Goal: Task Accomplishment & Management: Manage account settings

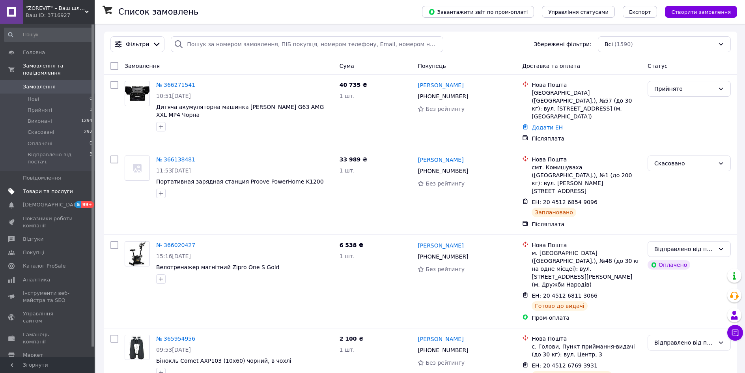
click at [30, 188] on span "Товари та послуги" at bounding box center [48, 191] width 50 height 7
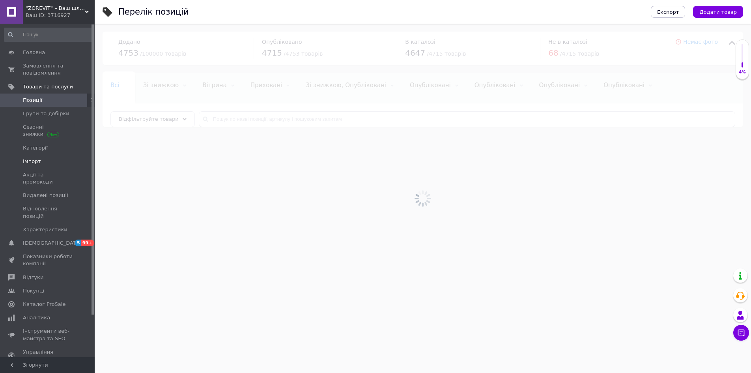
click at [38, 161] on span "Імпорт" at bounding box center [32, 161] width 18 height 7
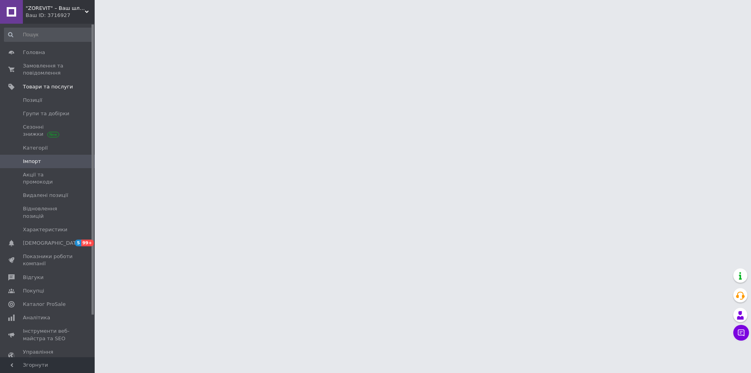
click at [29, 161] on span "Імпорт" at bounding box center [32, 161] width 18 height 7
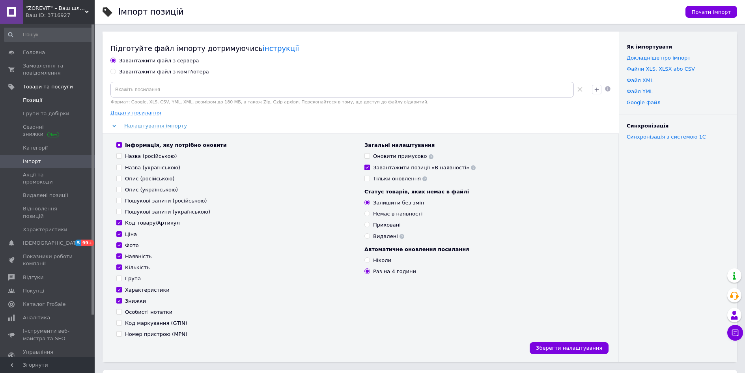
click at [35, 100] on span "Позиції" at bounding box center [32, 100] width 19 height 7
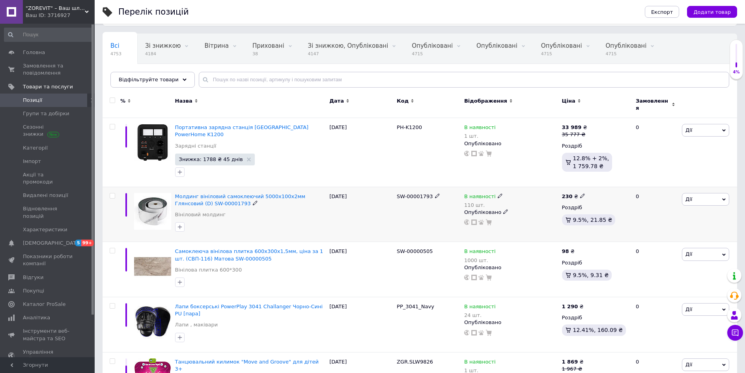
scroll to position [79, 0]
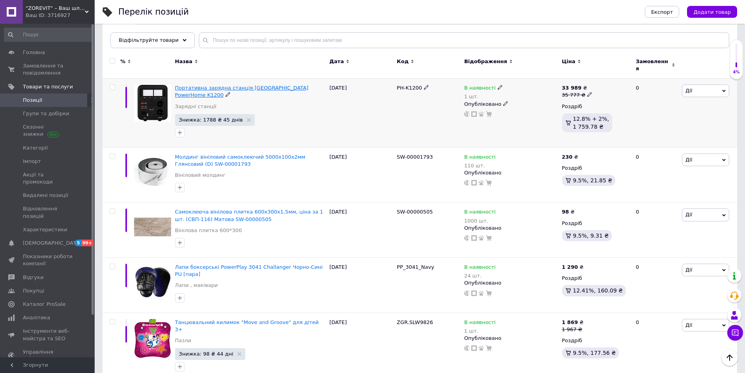
click at [210, 85] on span "Портативна зарядна станція [GEOGRAPHIC_DATA] PowerHome K1200" at bounding box center [242, 91] width 134 height 13
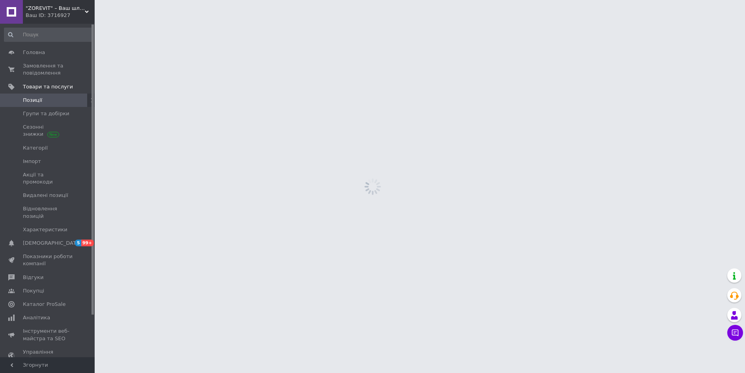
click at [210, 0] on html ""ZOREVIT" – Ваш шлях до здоров'я та пригод! Ваш ID: 3716927 Сайт "ZOREVIT" – Ва…" at bounding box center [372, 0] width 745 height 0
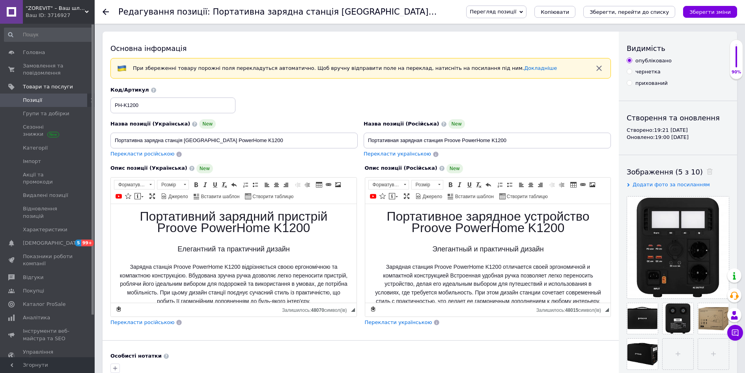
click at [106, 10] on icon at bounding box center [106, 12] width 6 height 6
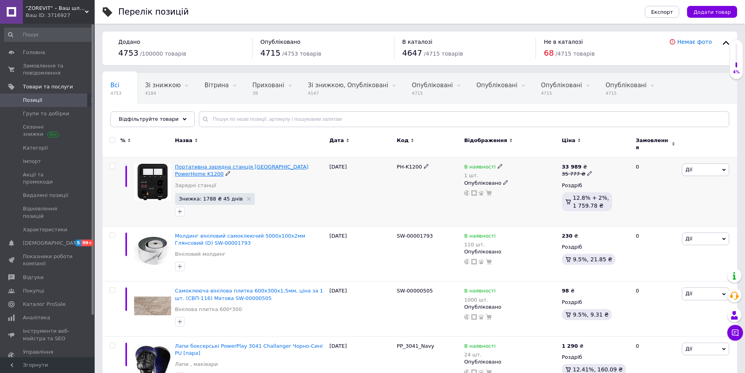
click at [245, 164] on span "Портативна зарядна станція [GEOGRAPHIC_DATA] PowerHome K1200" at bounding box center [242, 170] width 134 height 13
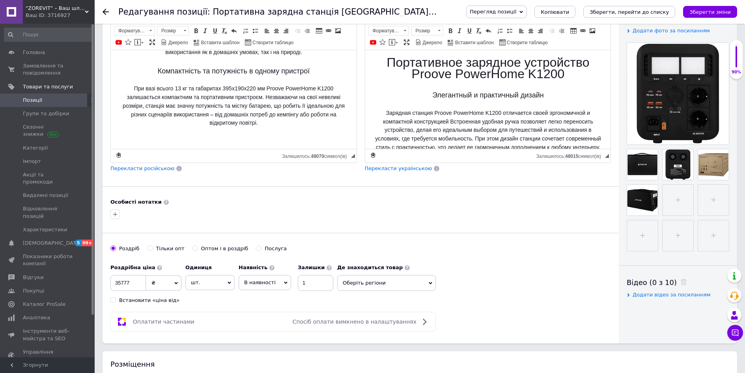
scroll to position [197, 0]
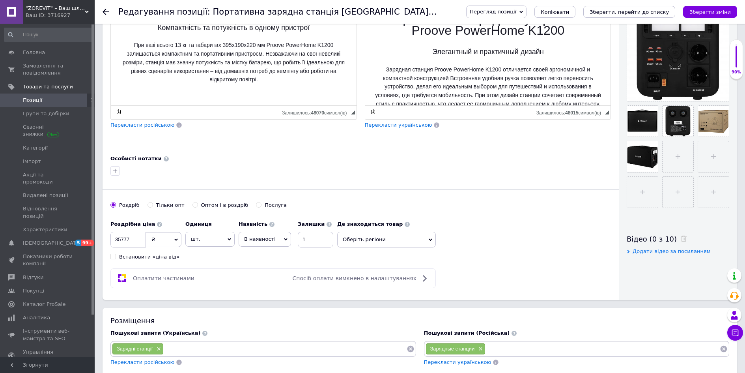
click at [284, 238] on icon at bounding box center [286, 240] width 4 height 4
click at [271, 257] on li "Немає в наявності" at bounding box center [265, 259] width 52 height 18
drag, startPoint x: 323, startPoint y: 241, endPoint x: 302, endPoint y: 240, distance: 21.3
click at [302, 240] on div "Наявність Немає в наявності В наявності Під замовлення Готово до відправки Зали…" at bounding box center [294, 232] width 110 height 31
type input "0"
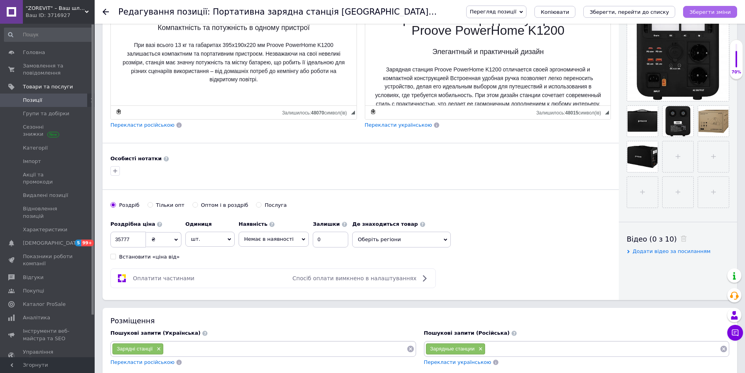
click at [712, 12] on icon "Зберегти зміни" at bounding box center [710, 12] width 41 height 6
click at [712, 12] on div "Зберегти зміни" at bounding box center [710, 12] width 54 height 12
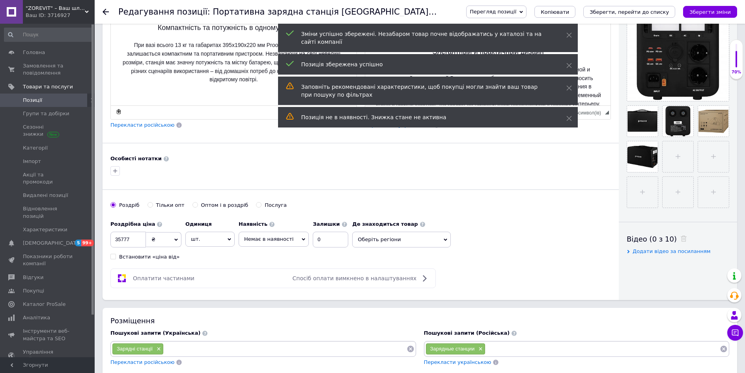
click at [106, 11] on icon at bounding box center [106, 12] width 6 height 6
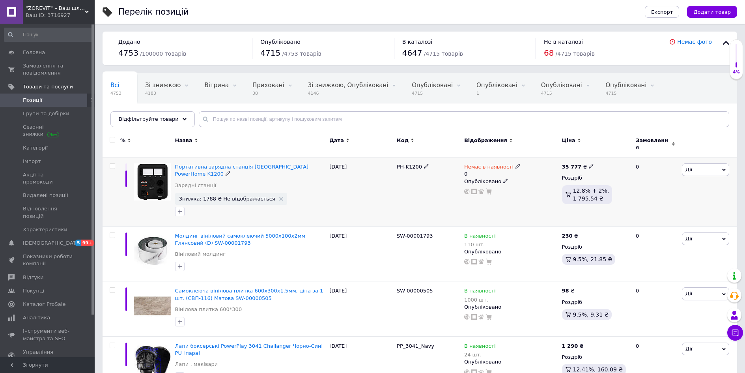
click at [112, 164] on input "checkbox" at bounding box center [112, 166] width 5 height 5
click at [111, 164] on input "checkbox" at bounding box center [112, 166] width 5 height 5
checkbox input "true"
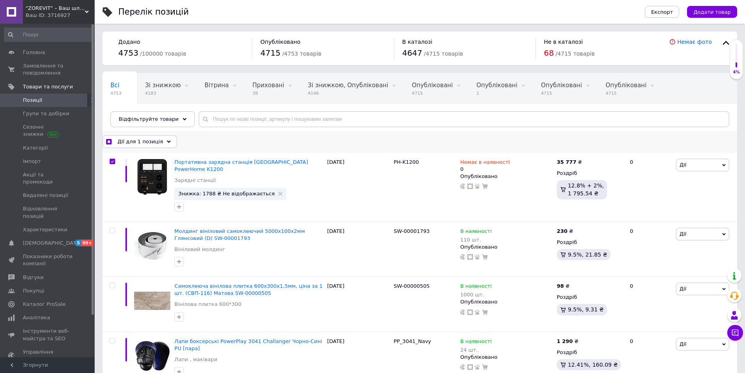
click at [167, 141] on icon at bounding box center [169, 142] width 4 height 4
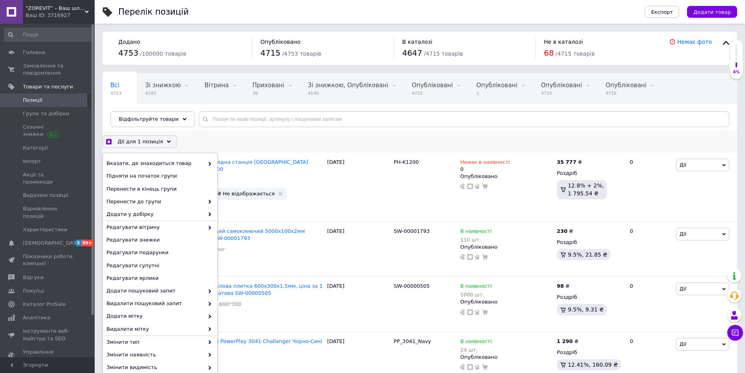
click at [167, 141] on icon at bounding box center [169, 142] width 4 height 4
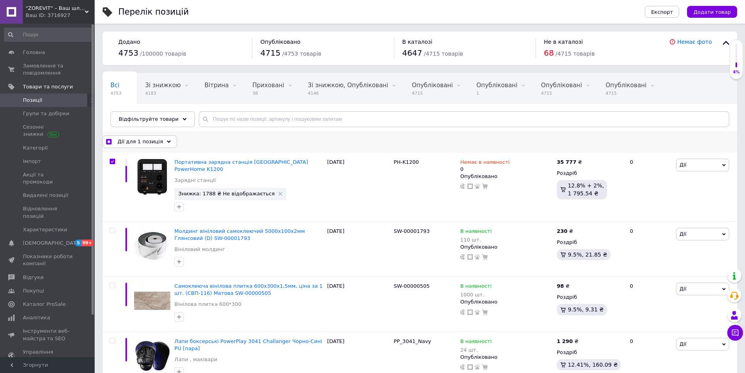
click at [167, 141] on icon at bounding box center [169, 142] width 4 height 4
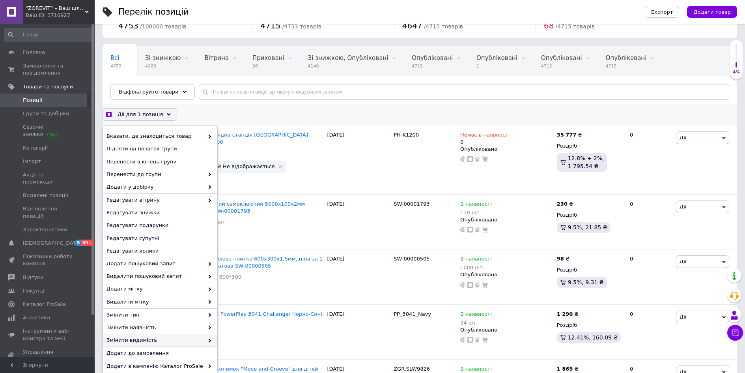
scroll to position [79, 0]
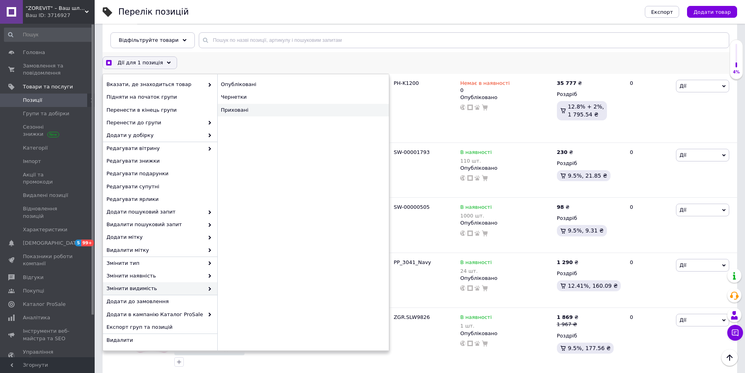
checkbox input "true"
click at [243, 109] on div "Приховані" at bounding box center [303, 110] width 172 height 13
checkbox input "false"
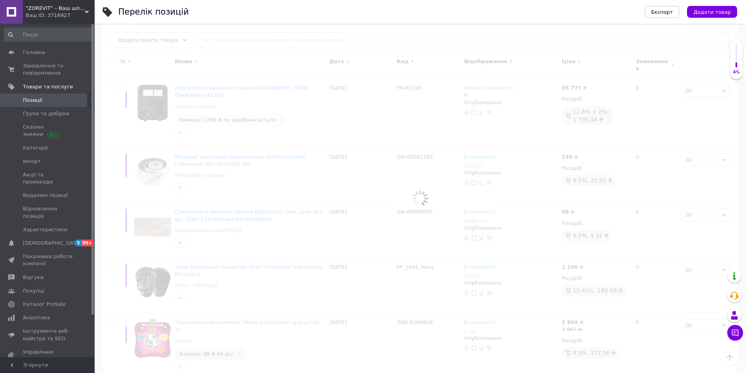
click at [245, 110] on div at bounding box center [420, 198] width 651 height 349
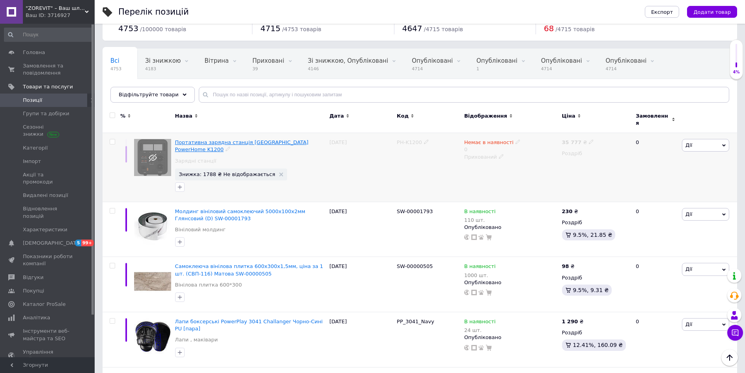
scroll to position [0, 0]
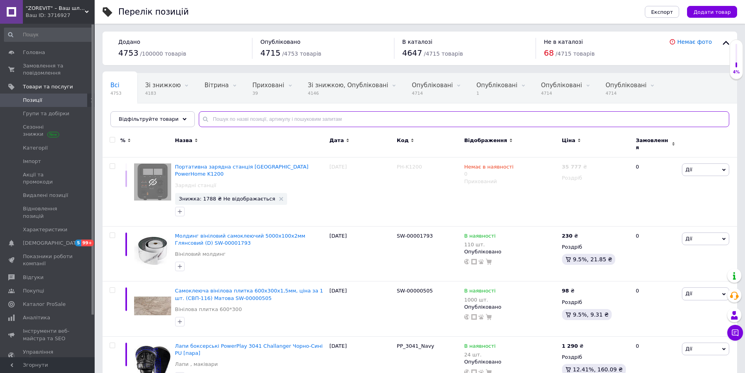
click at [249, 118] on input "text" at bounding box center [464, 119] width 531 height 16
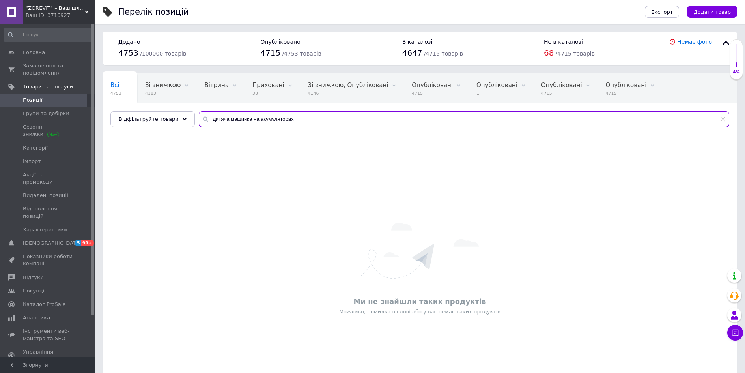
click at [204, 118] on input "дитяча машинка на акумуляторах" at bounding box center [464, 119] width 531 height 16
drag, startPoint x: 288, startPoint y: 121, endPoint x: 191, endPoint y: 117, distance: 97.1
click at [199, 117] on input "дитяча машинка на акумуляторах" at bounding box center [464, 119] width 531 height 16
type input "Merc"
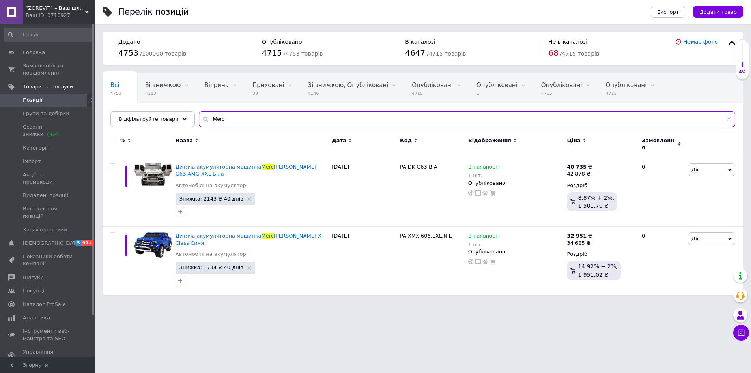
drag, startPoint x: 174, startPoint y: 117, endPoint x: 166, endPoint y: 117, distance: 8.3
click at [166, 117] on div "Відфільтруйте товари Merc" at bounding box center [422, 119] width 625 height 16
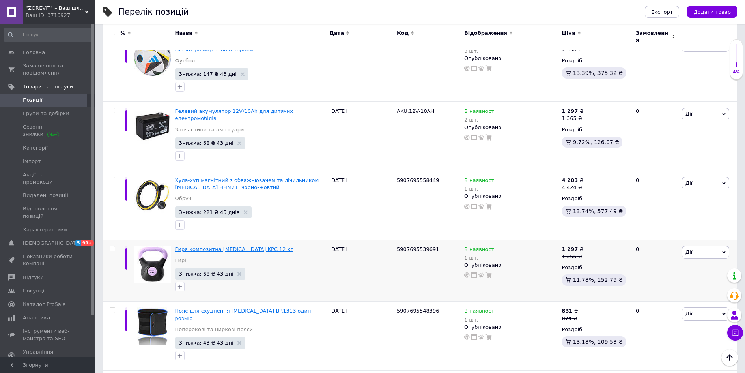
scroll to position [1342, 0]
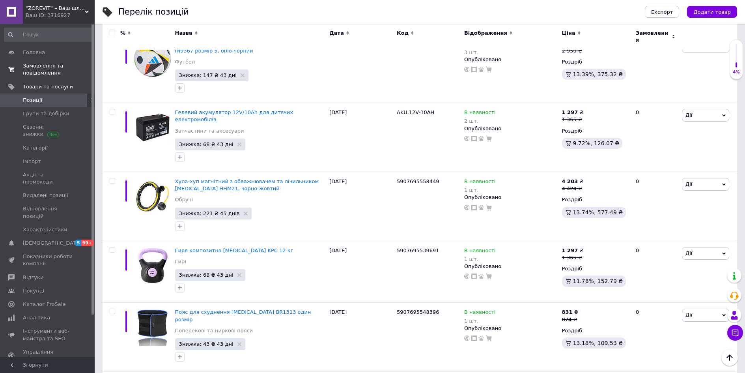
click at [50, 68] on span "Замовлення та повідомлення" at bounding box center [48, 69] width 50 height 14
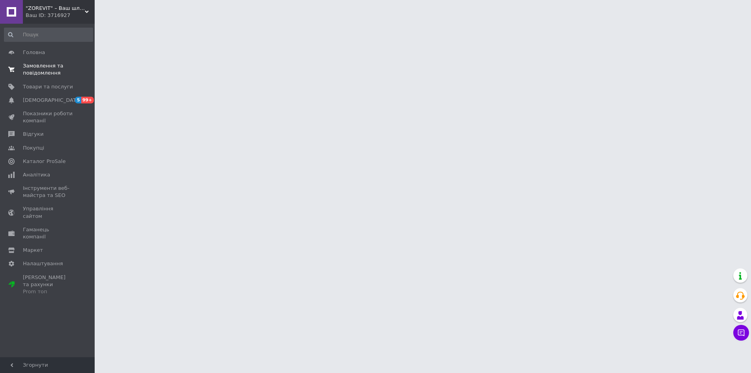
click at [51, 74] on span "Замовлення та повідомлення" at bounding box center [48, 69] width 50 height 14
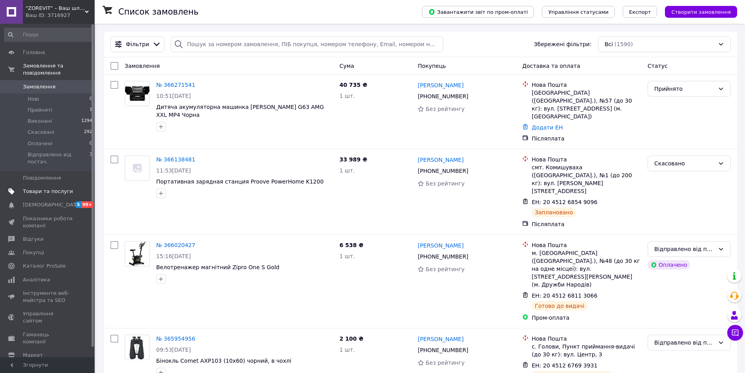
click at [58, 188] on span "Товари та послуги" at bounding box center [48, 191] width 50 height 7
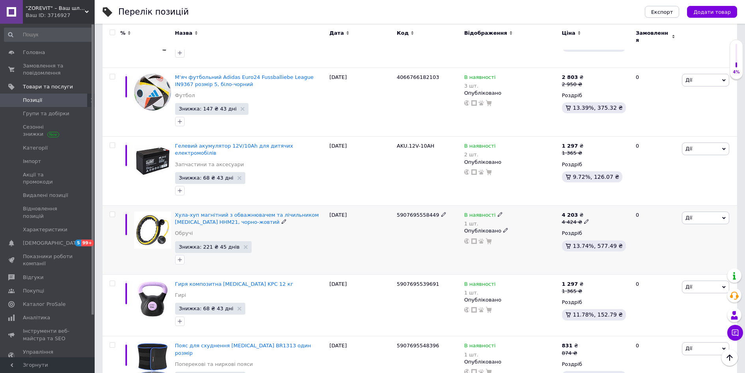
scroll to position [1302, 0]
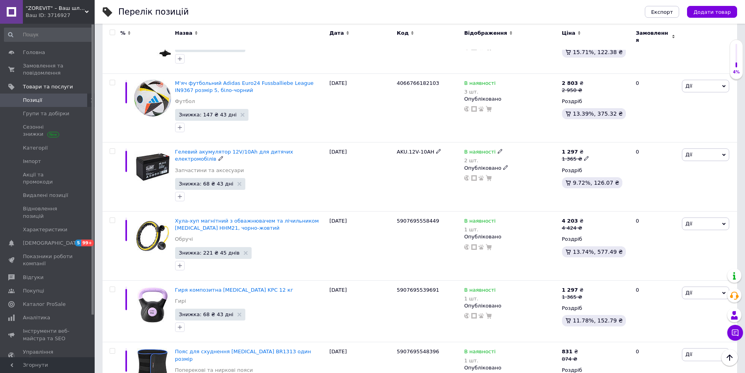
click at [198, 149] on span "Гелевий акумулятор 12V/10Ah для дитячих електромобілів" at bounding box center [234, 155] width 118 height 13
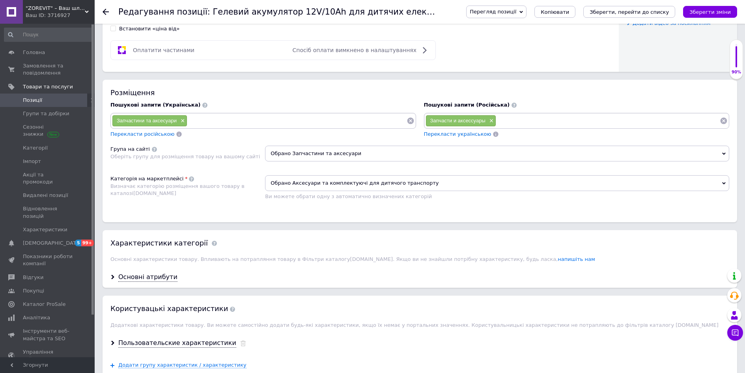
scroll to position [473, 0]
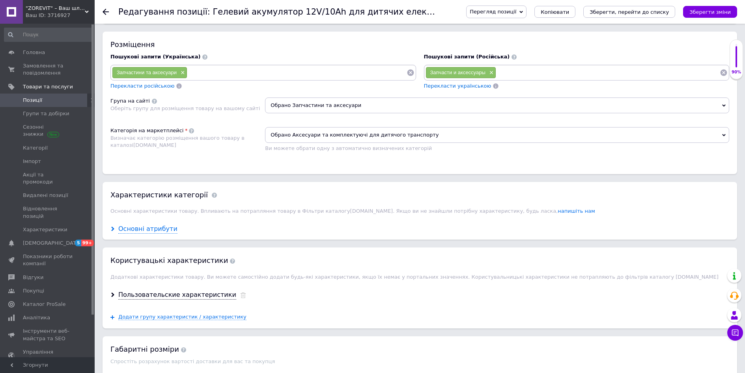
click at [135, 230] on div "Основні атрибути" at bounding box center [147, 229] width 59 height 9
click at [136, 232] on div "Основні атрибути" at bounding box center [147, 229] width 59 height 9
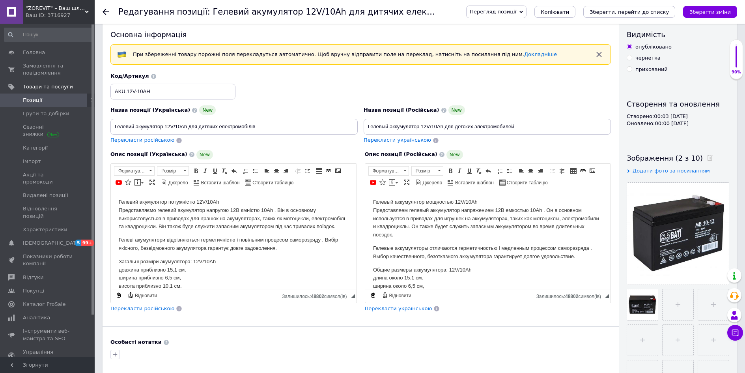
scroll to position [0, 0]
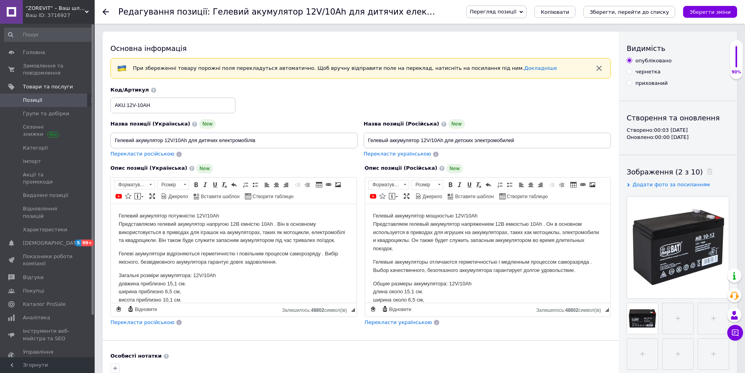
click at [106, 11] on icon at bounding box center [106, 12] width 6 height 6
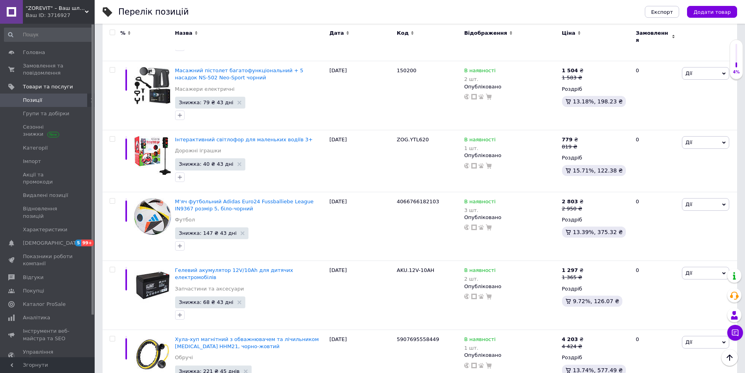
scroll to position [1223, 0]
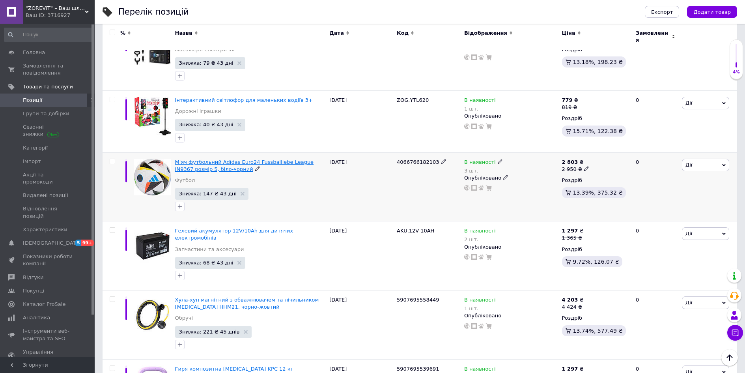
click at [269, 159] on span "М'яч футбольний Adidas Euro24 Fussballiebe League IN9367 розмір 5, біло-чорний" at bounding box center [244, 165] width 139 height 13
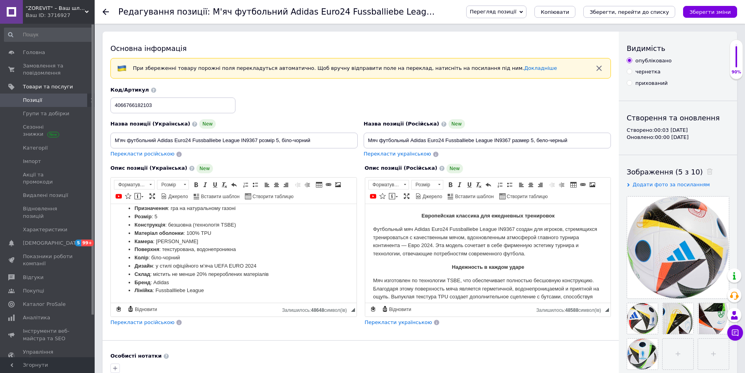
click at [106, 11] on icon at bounding box center [106, 12] width 6 height 6
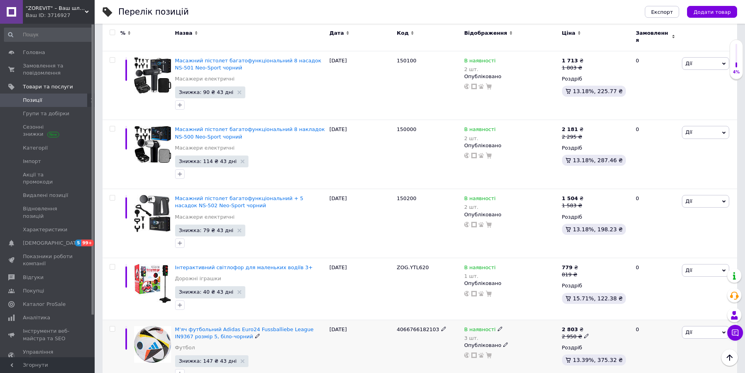
scroll to position [1026, 0]
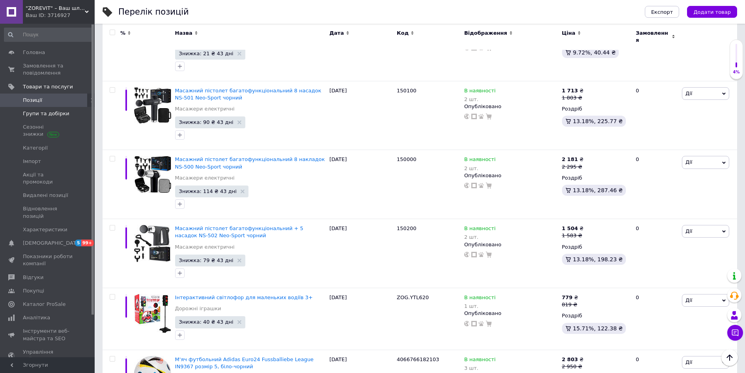
click at [58, 115] on span "Групи та добірки" at bounding box center [46, 113] width 47 height 7
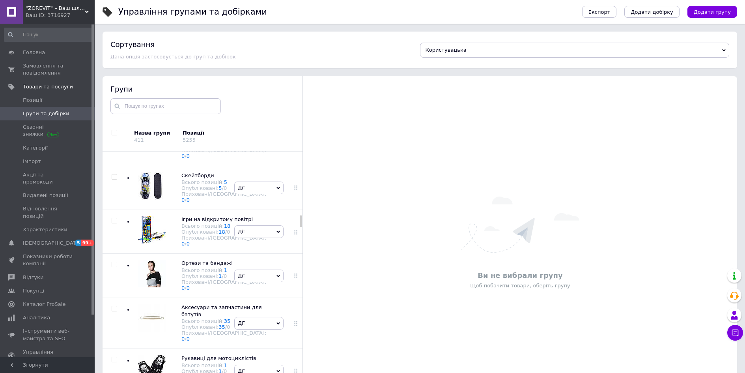
scroll to position [3078, 0]
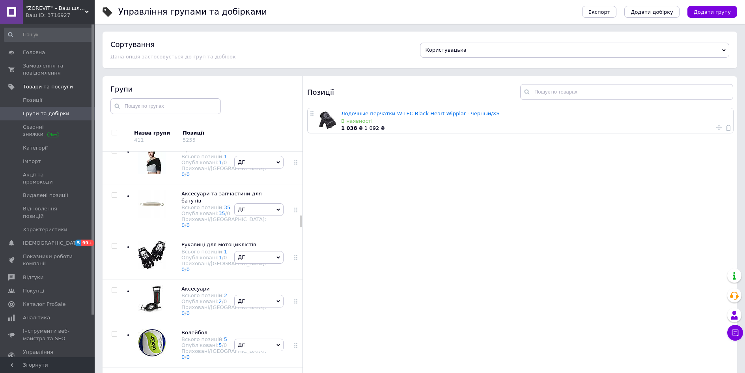
drag, startPoint x: 293, startPoint y: 229, endPoint x: 290, endPoint y: 325, distance: 95.9
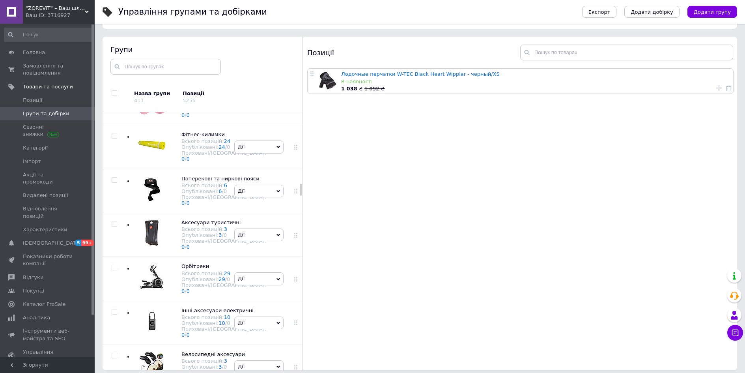
scroll to position [3472, 0]
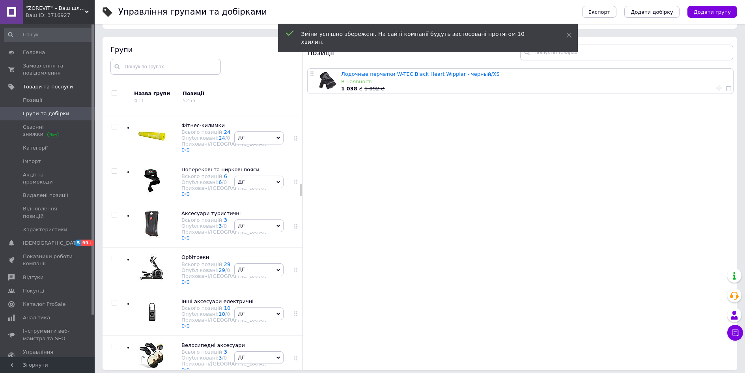
drag, startPoint x: 294, startPoint y: 151, endPoint x: 290, endPoint y: 296, distance: 144.9
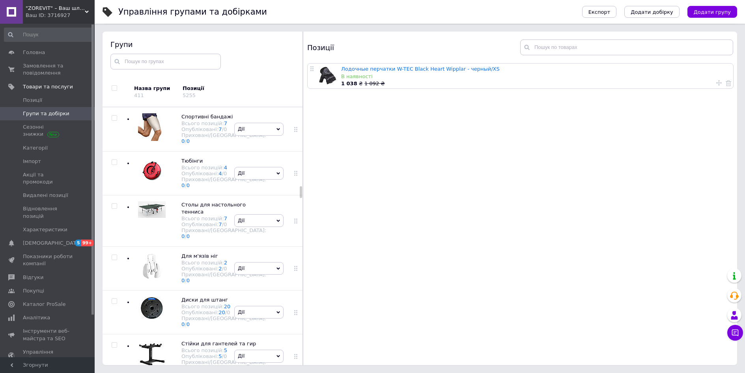
scroll to position [3867, 0]
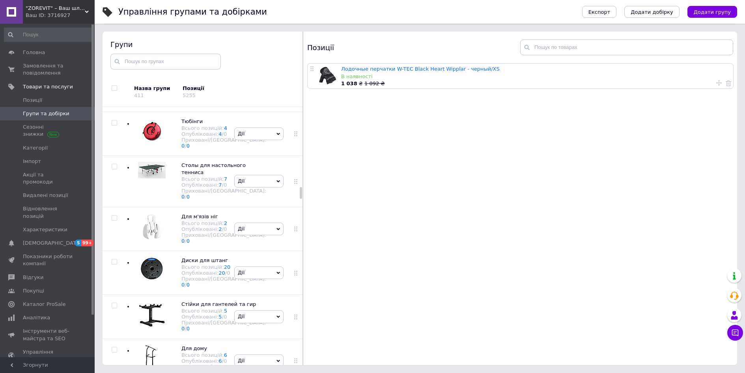
drag, startPoint x: 294, startPoint y: 121, endPoint x: 276, endPoint y: 344, distance: 223.7
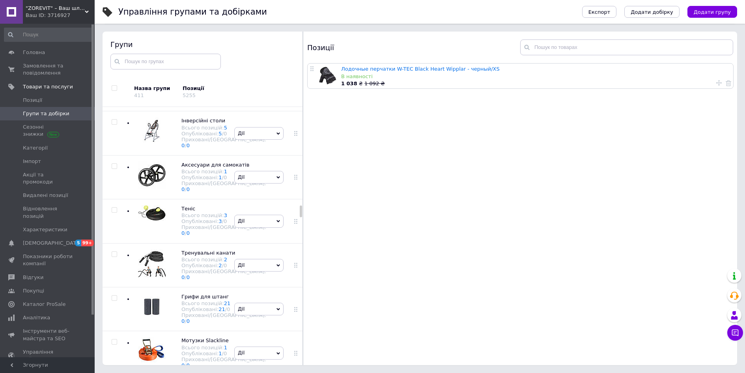
scroll to position [4774, 0]
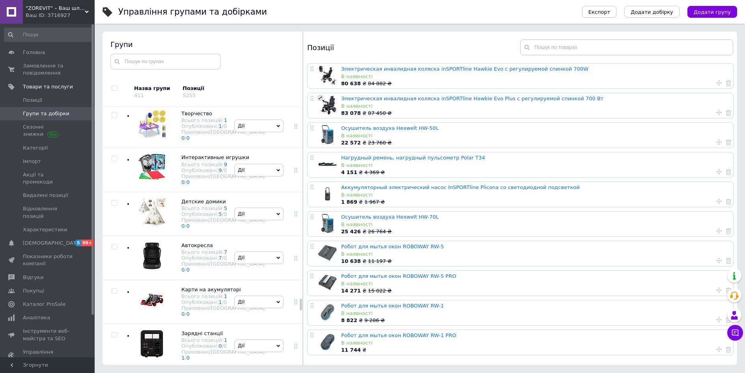
scroll to position [9351, 0]
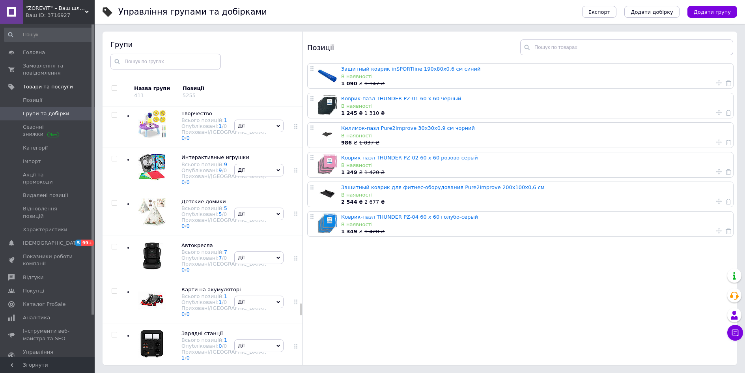
scroll to position [9549, 0]
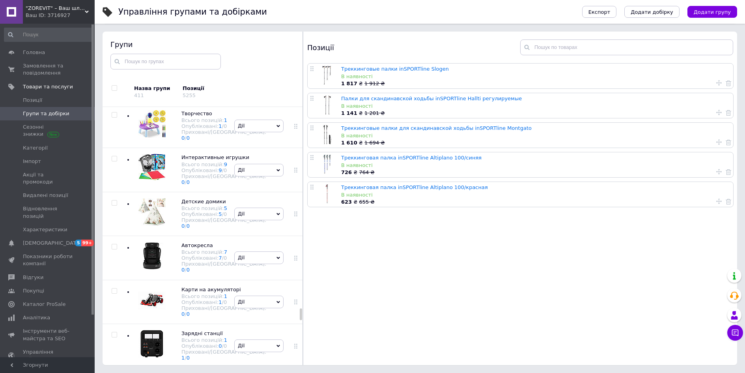
scroll to position [9785, 0]
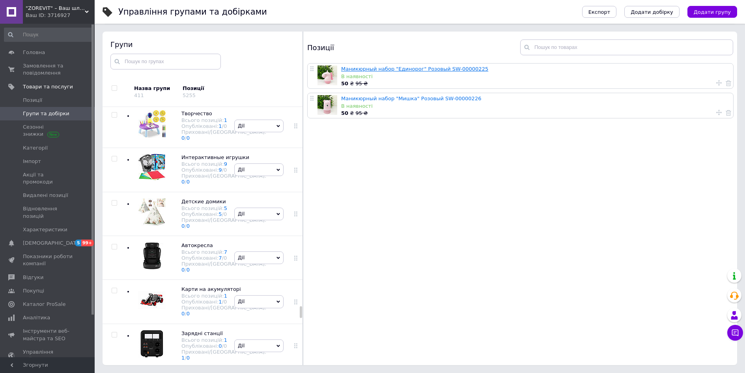
click at [391, 67] on link "Маникюрный набор "Единорог" Розовый SW-00000225" at bounding box center [414, 69] width 147 height 6
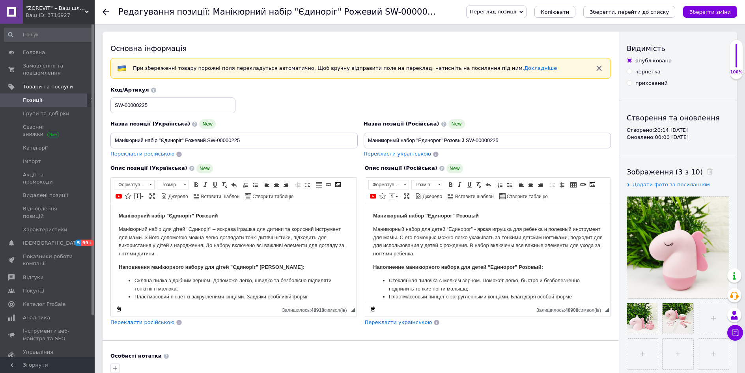
click at [105, 12] on use at bounding box center [106, 12] width 6 height 6
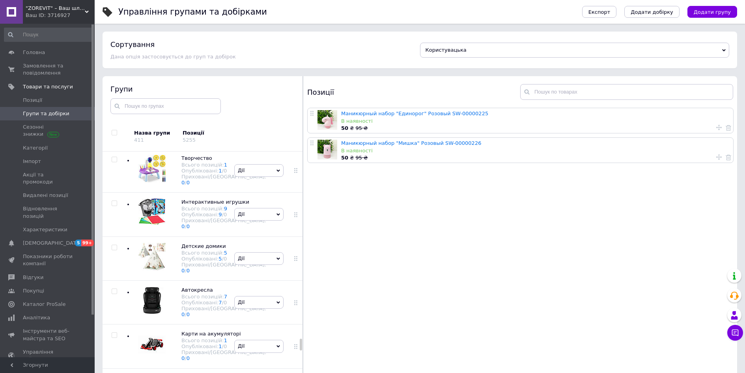
scroll to position [9167, 0]
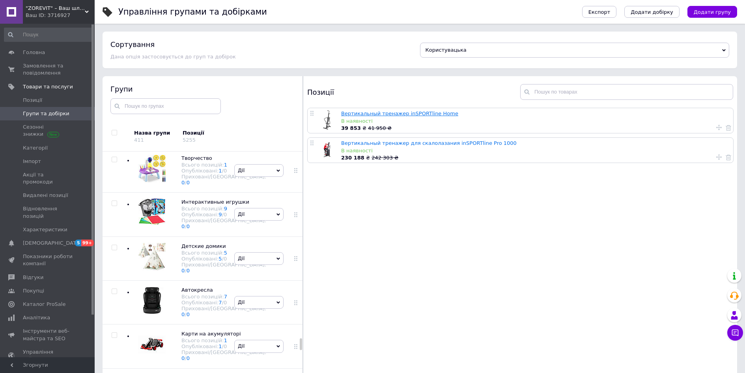
click at [386, 114] on link "Вертикальный тренажер inSPORTline Home" at bounding box center [399, 113] width 117 height 6
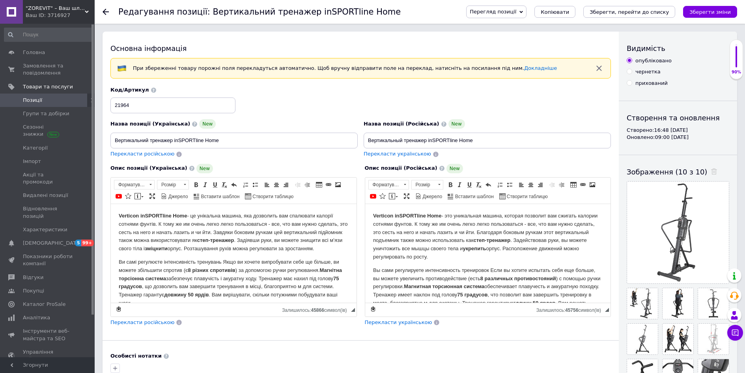
click at [397, 155] on span "Перекласти українською" at bounding box center [397, 154] width 67 height 6
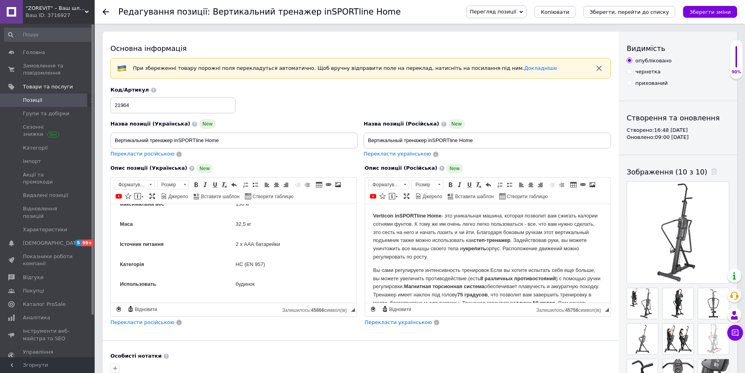
scroll to position [1294, 0]
click at [106, 12] on use at bounding box center [106, 12] width 6 height 6
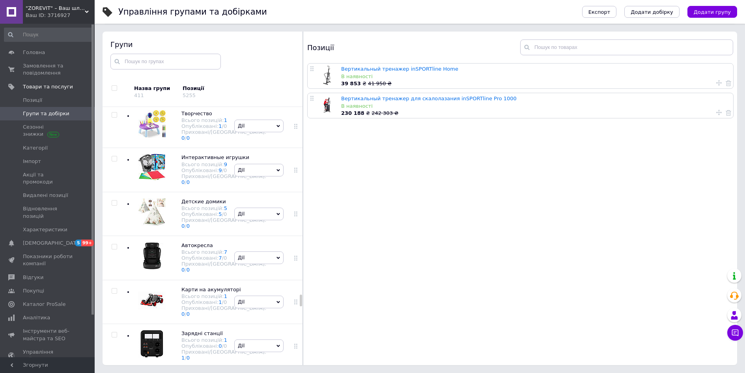
scroll to position [9117, 0]
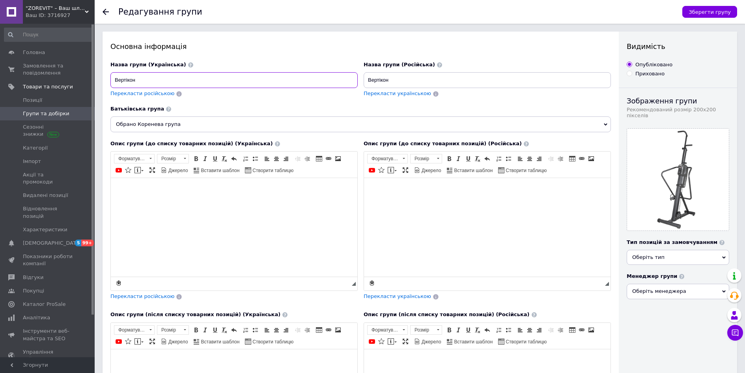
click at [134, 80] on input "Вертікон" at bounding box center [233, 80] width 247 height 16
type input "В"
click at [152, 81] on input "Тренажери для виконання вправ на вертикальні рухи" at bounding box center [233, 80] width 247 height 16
type input "Тренажери для вправ на вертикальні рухи"
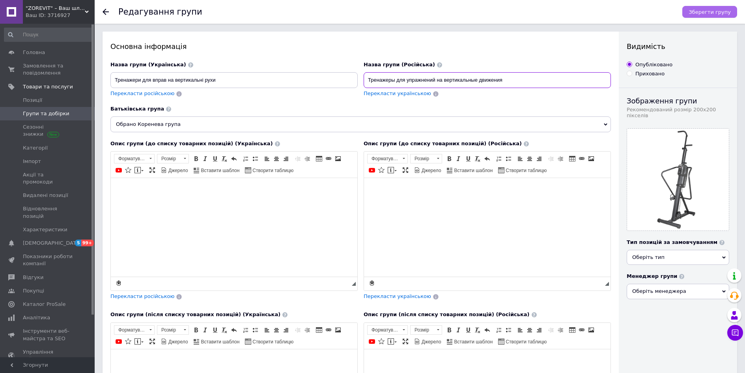
type input "Тренажеры для упражнений на вертикальные движения"
click at [720, 7] on button "Зберегти групу" at bounding box center [710, 12] width 55 height 12
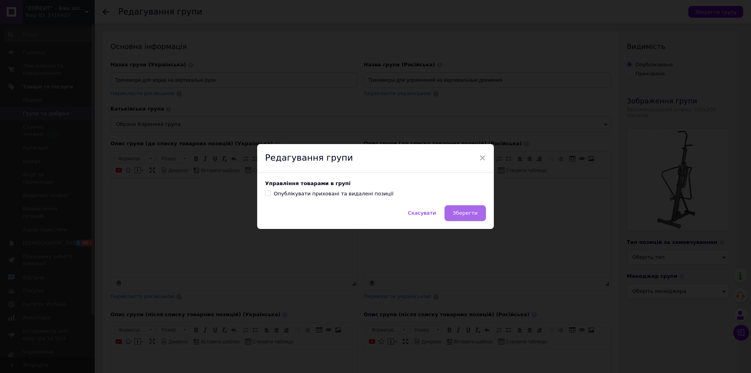
click at [469, 211] on span "Зберегти" at bounding box center [465, 213] width 25 height 6
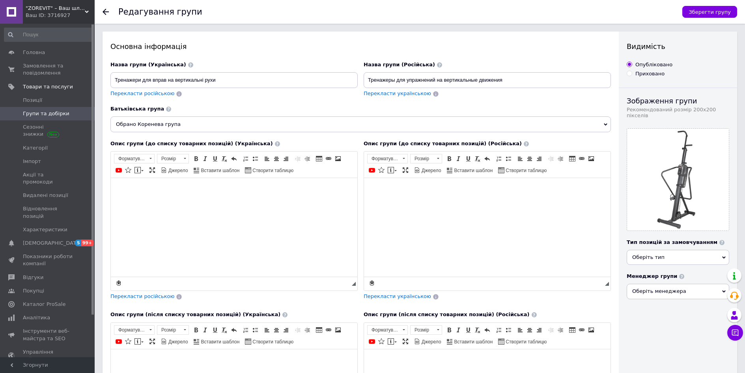
click at [105, 12] on use at bounding box center [106, 12] width 6 height 6
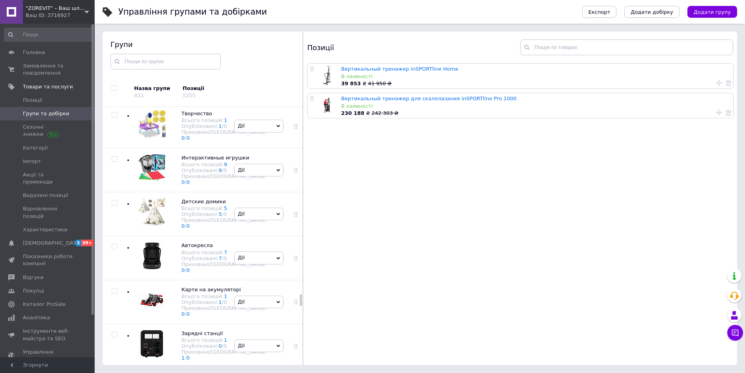
scroll to position [9128, 0]
click at [421, 99] on link "Вертикальный тренажер для скалолазания inSPORTline Pro 1000" at bounding box center [429, 98] width 176 height 6
click at [421, 99] on html ""ZOREVIT" – Ваш шлях до здоров'я та пригод! Ваш ID: 3716927 Сайт "ZOREVIT" – Ва…" at bounding box center [372, 163] width 745 height 417
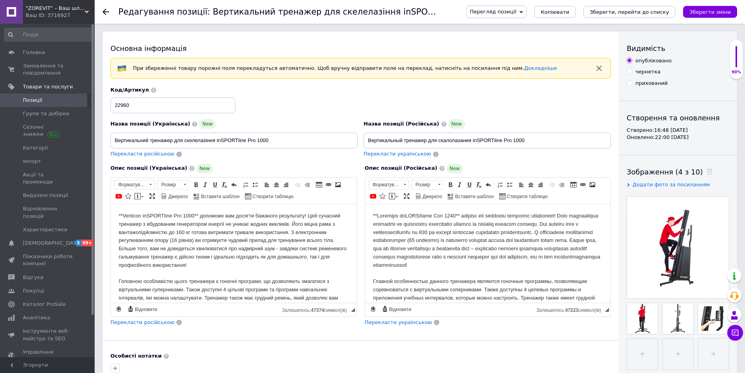
click at [105, 12] on use at bounding box center [106, 12] width 6 height 6
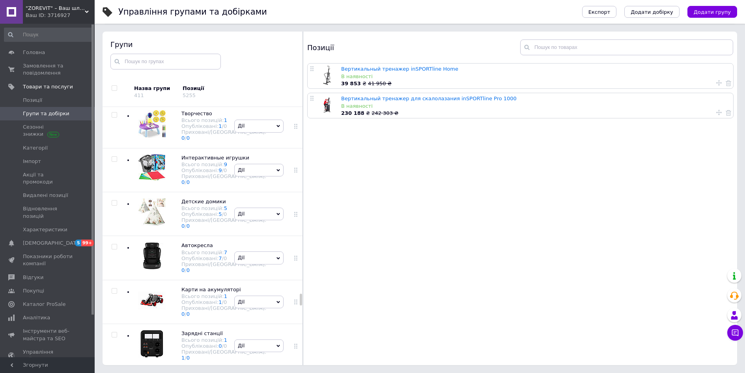
scroll to position [9089, 0]
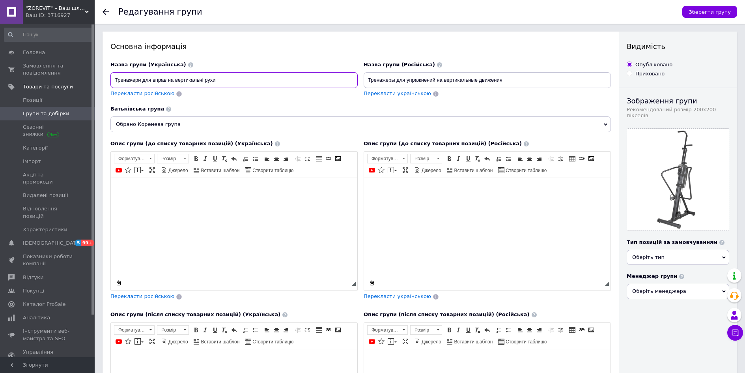
click at [176, 79] on input "Тренажери для вправ на вертикальні рухи" at bounding box center [233, 80] width 247 height 16
type input "Тренажери для вправ на сходження"
click at [445, 80] on input "Тренажеры для упражнений на вертикальные движения" at bounding box center [487, 80] width 247 height 16
type input "Тренажеры для упражнений на восхождения"
click at [713, 12] on span "Зберегти групу" at bounding box center [710, 12] width 42 height 6
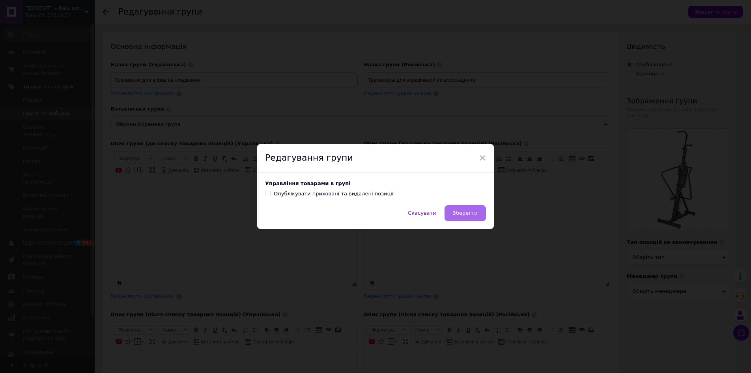
click at [460, 210] on span "Зберегти" at bounding box center [465, 213] width 25 height 6
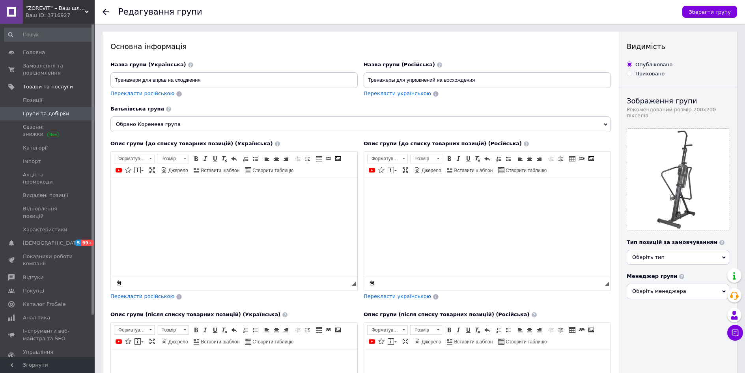
click at [105, 11] on use at bounding box center [106, 12] width 6 height 6
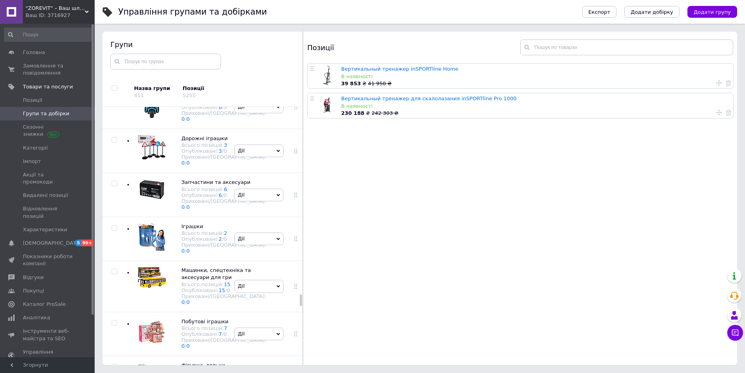
scroll to position [9125, 0]
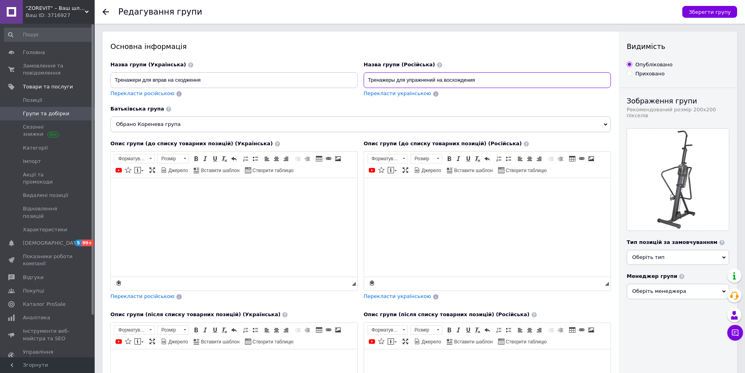
click at [470, 80] on input "Тренажеры для упражнений на восхождения" at bounding box center [487, 80] width 247 height 16
click at [471, 80] on input "Тренажеры для упражнений на восхождения" at bounding box center [487, 80] width 247 height 16
type input "Тренажеры для упражнений на восхождение"
click at [709, 14] on span "Зберегти групу" at bounding box center [710, 12] width 42 height 6
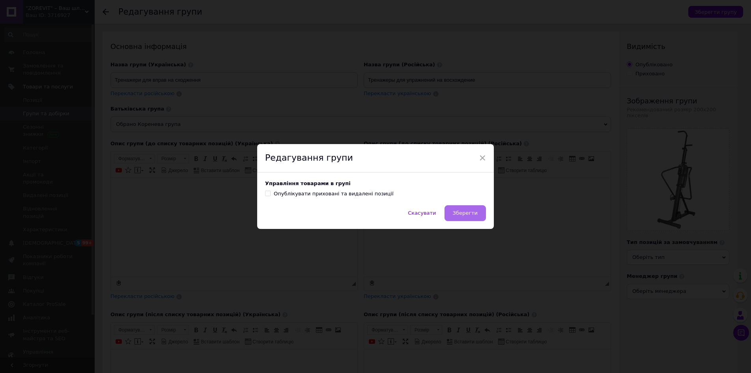
click at [461, 216] on span "Зберегти" at bounding box center [465, 213] width 25 height 6
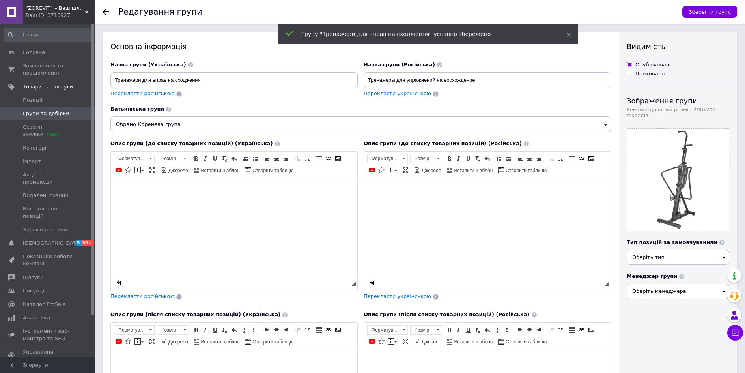
click at [106, 11] on icon at bounding box center [106, 12] width 6 height 6
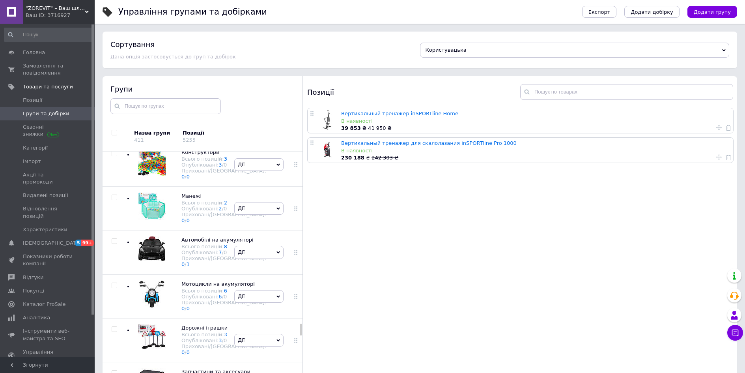
scroll to position [8364, 0]
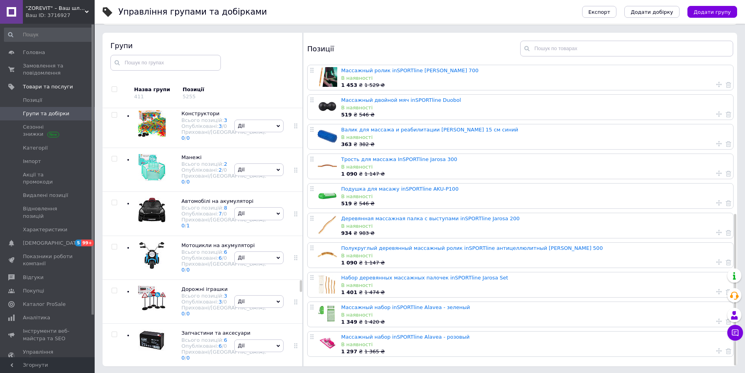
scroll to position [45, 0]
click at [399, 185] on link "Подушка для масажу inSPORTline AKU-P100" at bounding box center [400, 188] width 118 height 6
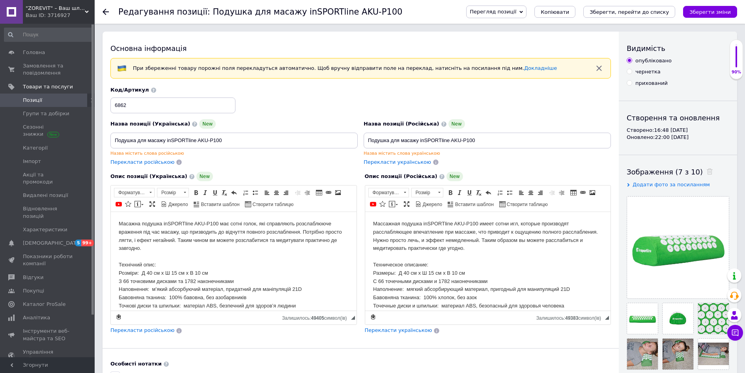
click at [139, 164] on span "Перекласти російською" at bounding box center [142, 162] width 64 height 6
click at [412, 141] on input "Подушка для масажу inSPORTline AKU-P100" at bounding box center [487, 141] width 247 height 16
type input "Подушка для массажа inSPORTline AKU-P100"
click at [706, 13] on icon "Зберегти зміни" at bounding box center [710, 12] width 41 height 6
click at [406, 155] on span "Перекласти українською" at bounding box center [397, 154] width 67 height 6
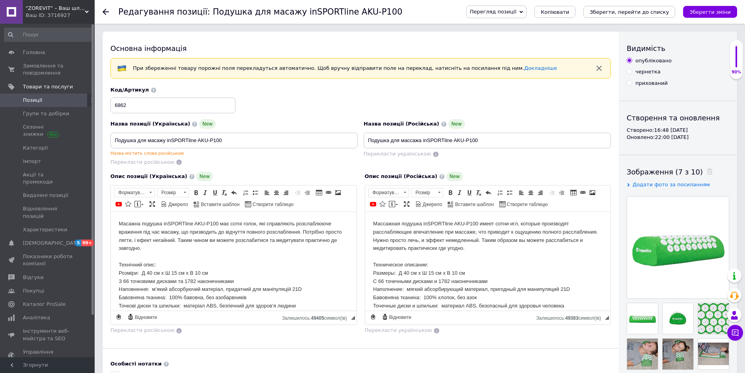
click at [216, 159] on div "Перекласти російською" at bounding box center [233, 162] width 247 height 7
click at [719, 11] on icon "Зберегти зміни" at bounding box center [710, 12] width 41 height 6
click at [719, 11] on div "Зберегти зміни" at bounding box center [710, 12] width 54 height 12
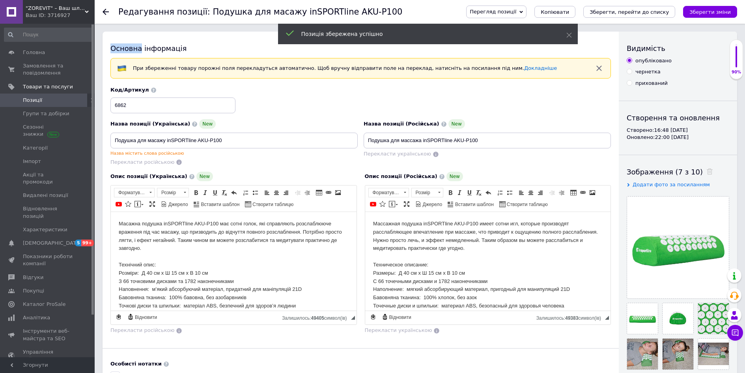
click at [107, 11] on icon at bounding box center [106, 12] width 6 height 6
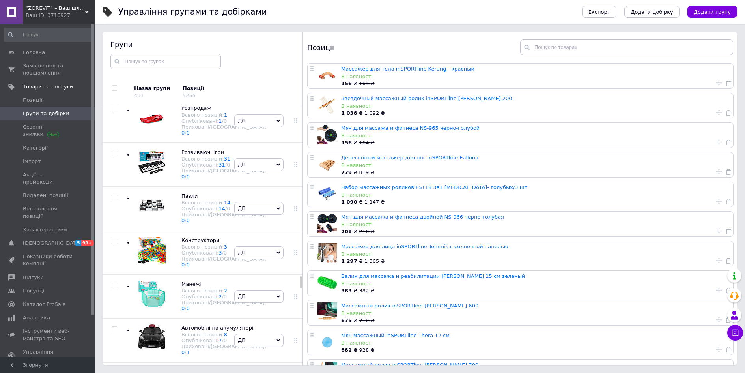
scroll to position [8197, 0]
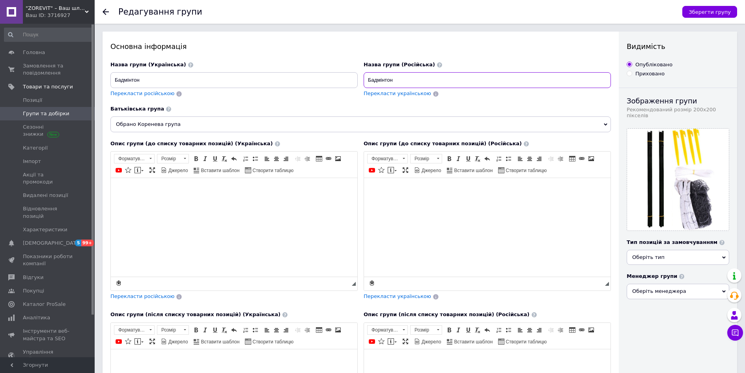
click at [381, 80] on input "Бадмінтон" at bounding box center [487, 80] width 247 height 16
click at [162, 93] on span "Перекласти російською" at bounding box center [142, 93] width 64 height 6
type input "Бадминтон"
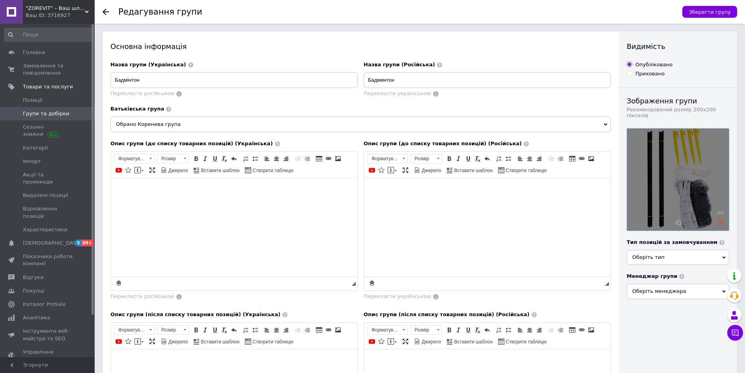
click at [720, 219] on icon at bounding box center [721, 222] width 6 height 6
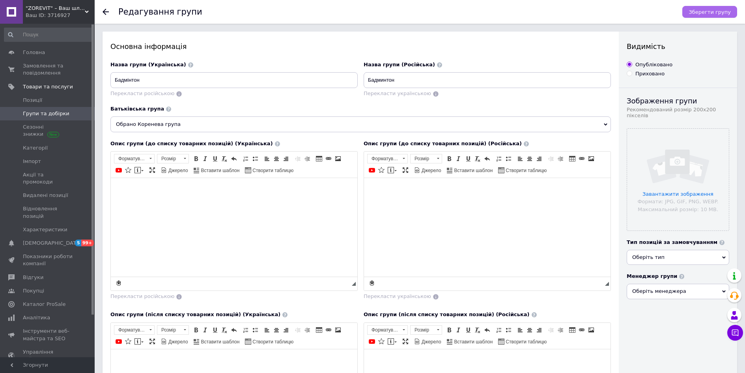
click at [707, 11] on span "Зберегти групу" at bounding box center [710, 12] width 42 height 6
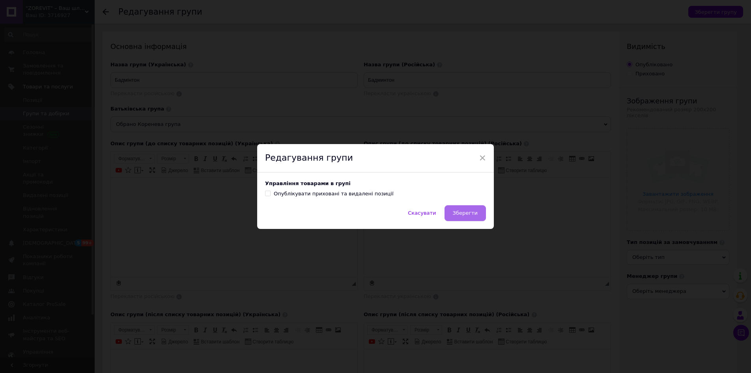
click at [481, 211] on button "Зберегти" at bounding box center [465, 213] width 41 height 16
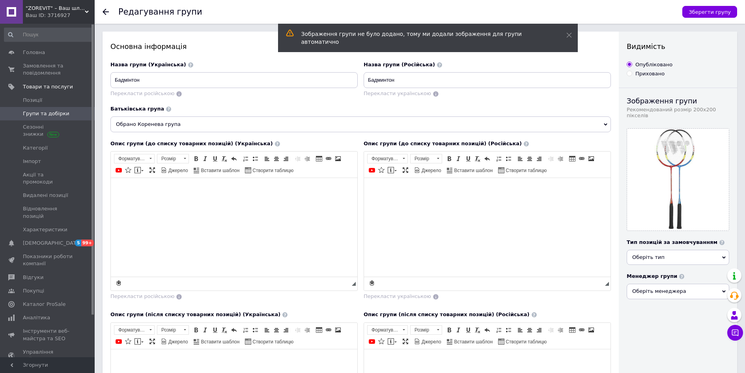
click at [105, 11] on icon at bounding box center [106, 12] width 6 height 6
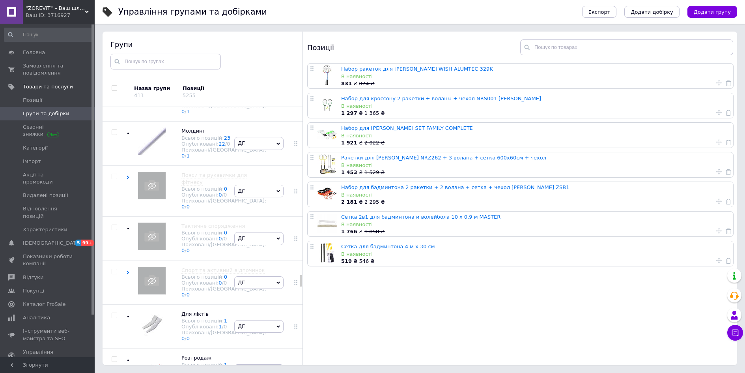
scroll to position [8165, 0]
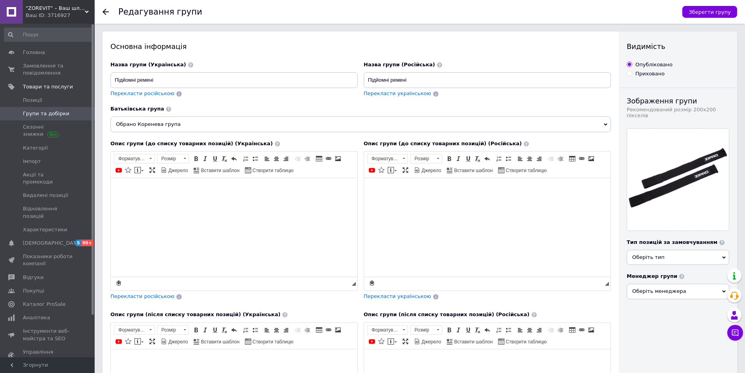
click at [147, 93] on span "Перекласти російською" at bounding box center [142, 93] width 64 height 6
type input "Подъемные ремни"
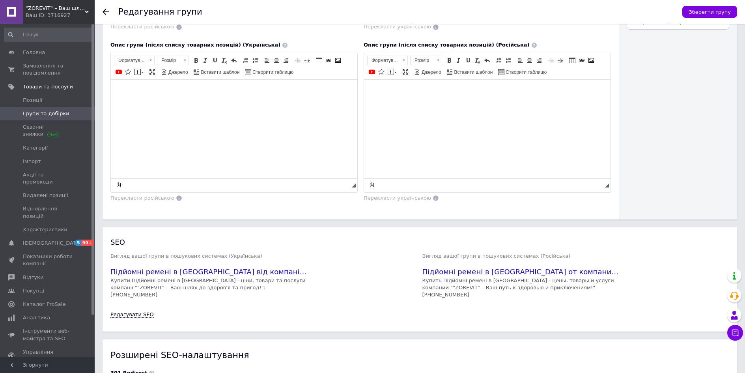
scroll to position [276, 0]
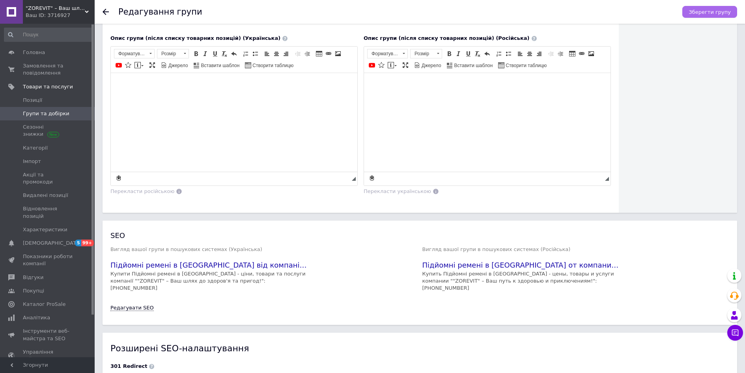
click at [722, 13] on span "Зберегти групу" at bounding box center [710, 12] width 42 height 6
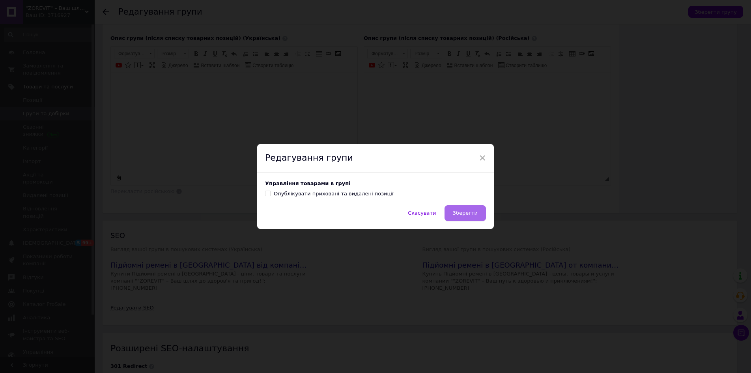
click at [474, 210] on span "Зберегти" at bounding box center [465, 213] width 25 height 6
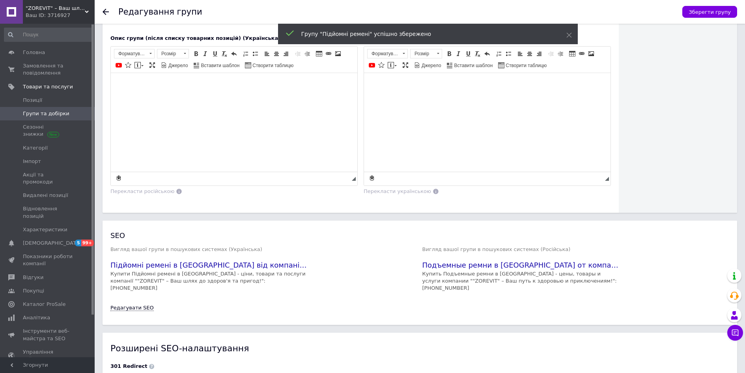
click at [105, 12] on use at bounding box center [106, 12] width 6 height 6
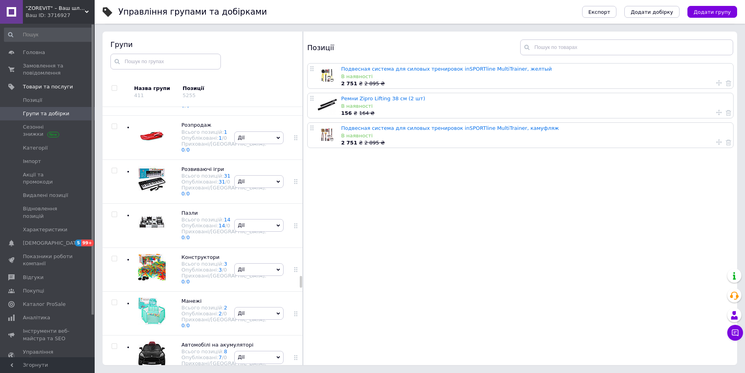
scroll to position [8222, 0]
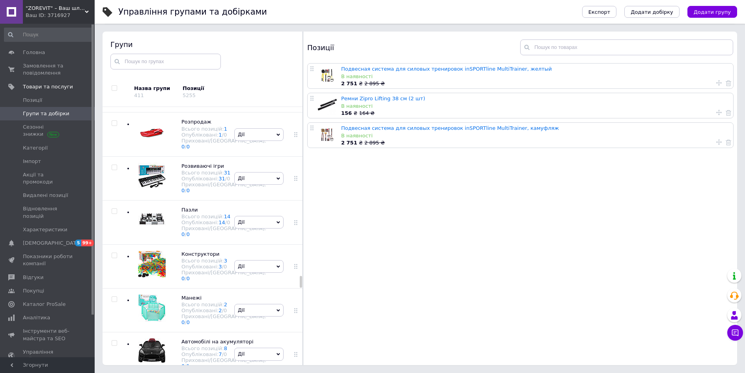
click at [0, 0] on icon at bounding box center [0, 0] width 0 height 0
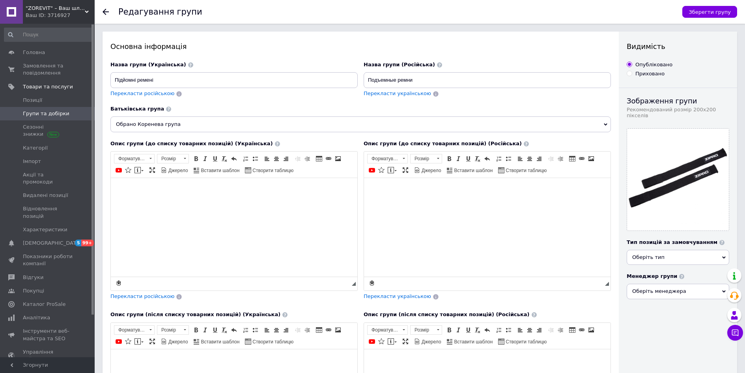
click at [105, 10] on icon at bounding box center [106, 12] width 6 height 6
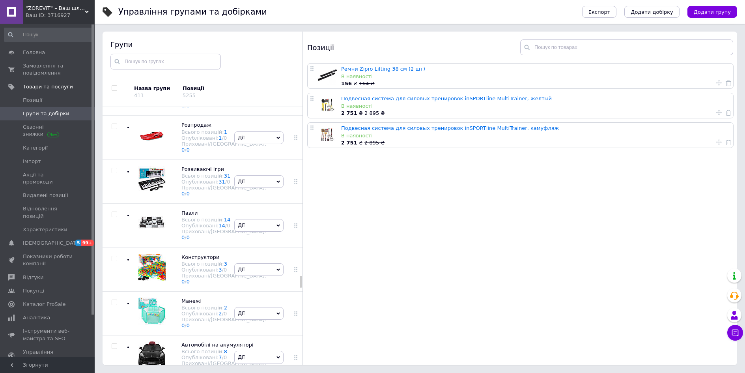
scroll to position [8222, 0]
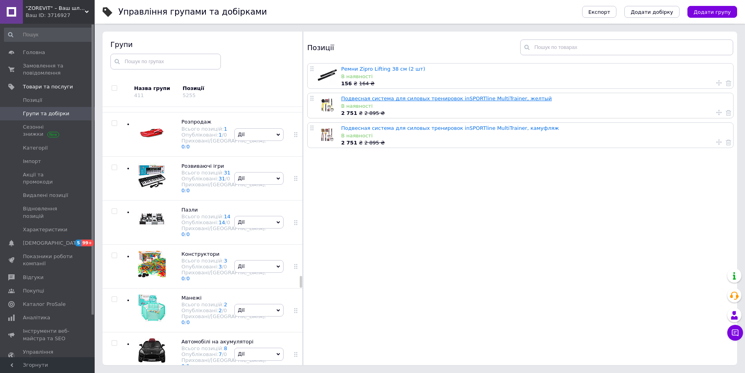
click at [380, 99] on link "Подвесная система для силовых тренировок inSPORTline MultiTrainer, желтый" at bounding box center [446, 98] width 211 height 6
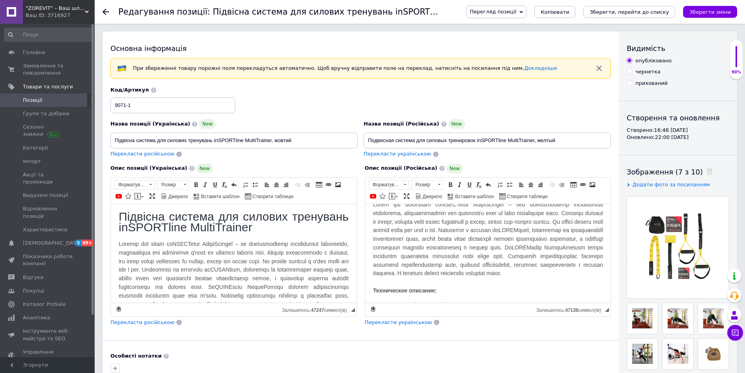
click at [107, 11] on use at bounding box center [106, 12] width 6 height 6
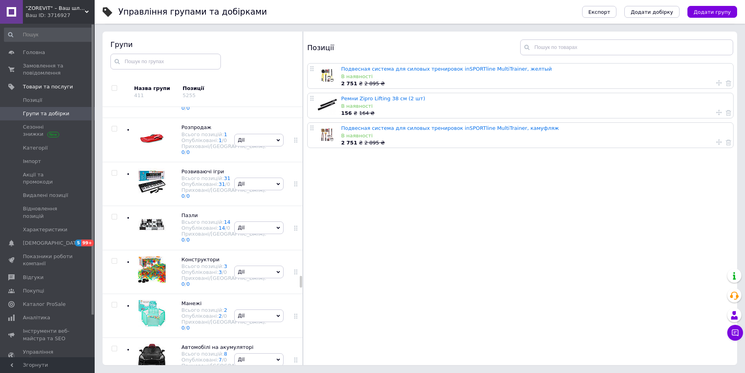
scroll to position [8222, 0]
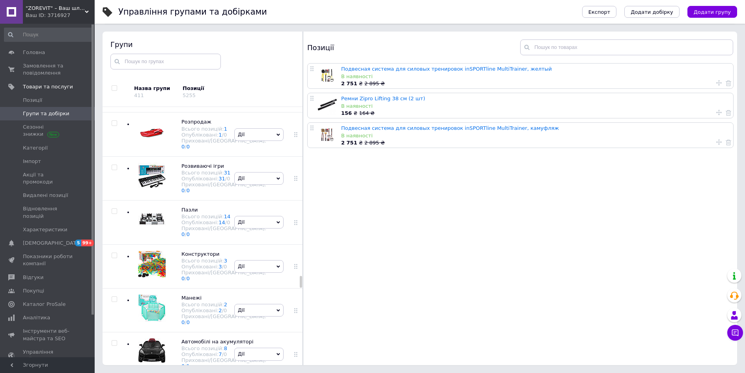
click at [203, 223] on html ""ZOREVIT" – Ваш шлях до здоров'я та пригод! Ваш ID: 3716927 Сайт "ZOREVIT" – Ва…" at bounding box center [372, 163] width 745 height 417
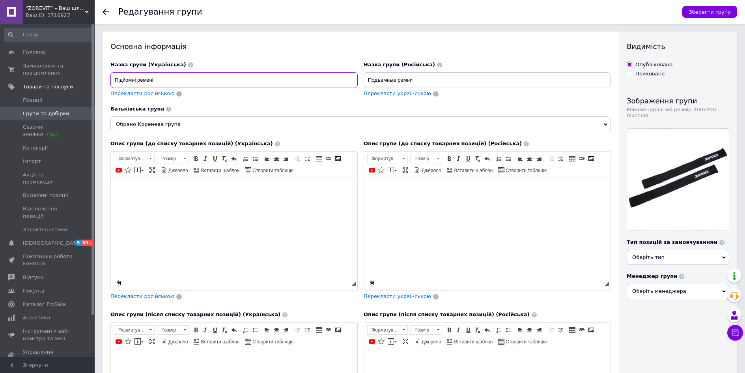
click at [135, 79] on input "Підйомні ремені" at bounding box center [233, 80] width 247 height 16
type input "Підвісгі ремені"
type input "Подвесные ремни"
click at [129, 79] on input "Підвісгі ремені" at bounding box center [233, 80] width 247 height 16
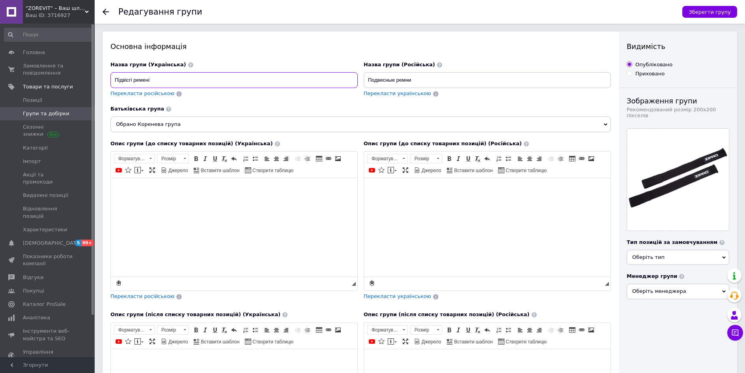
click at [129, 79] on input "Підвісгі ремені" at bounding box center [233, 80] width 247 height 16
type input "Підвісні ремені"
click at [700, 10] on span "Зберегти групу" at bounding box center [710, 12] width 42 height 6
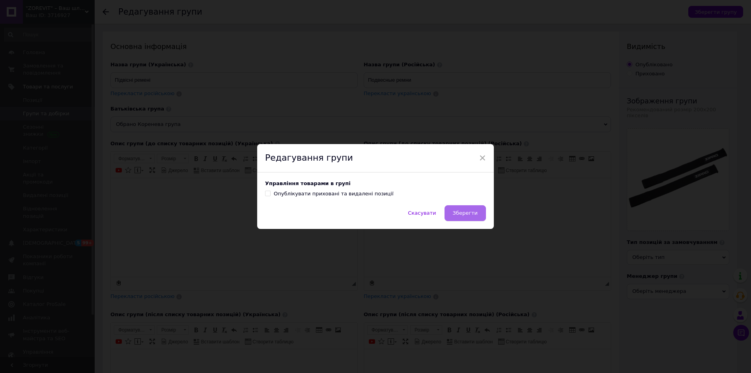
click at [475, 214] on span "Зберегти" at bounding box center [465, 213] width 25 height 6
click at [475, 214] on div "Скасувати Зберегти" at bounding box center [375, 217] width 237 height 24
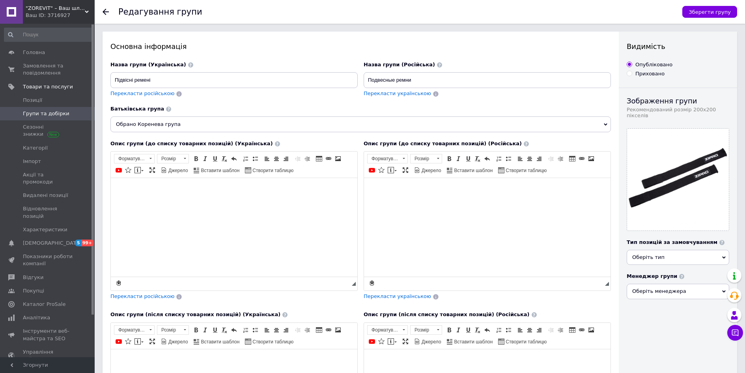
click at [105, 12] on use at bounding box center [106, 12] width 6 height 6
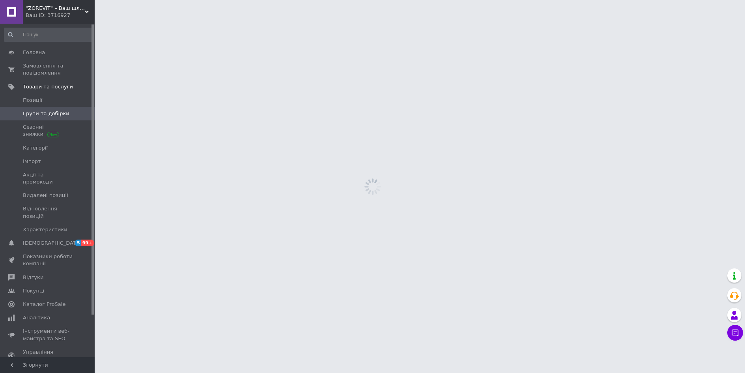
click at [105, 0] on html ""ZOREVIT" – Ваш шлях до здоров'я та пригод! Ваш ID: 3716927 Сайт "ZOREVIT" – Ва…" at bounding box center [372, 0] width 745 height 0
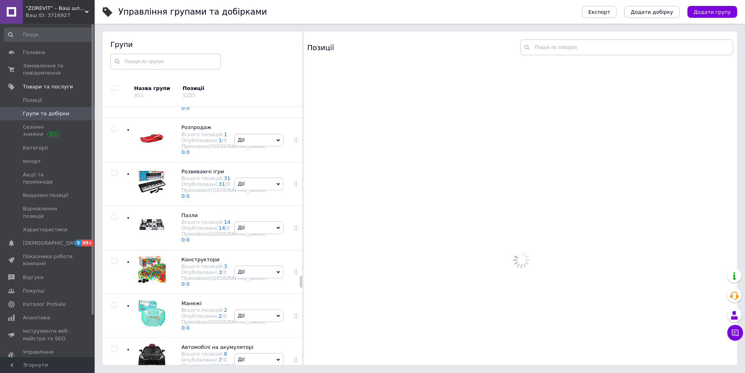
scroll to position [8222, 0]
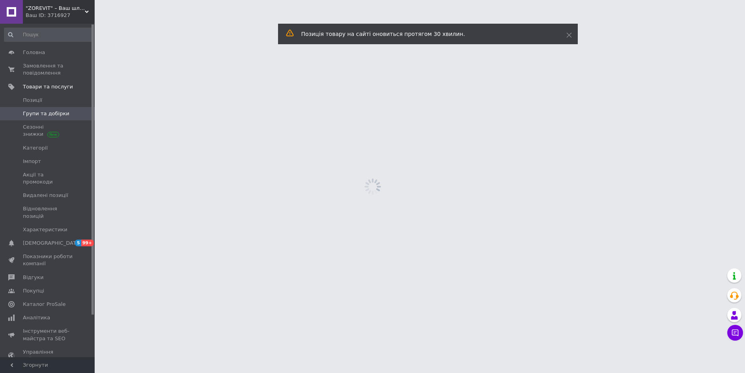
click at [203, 0] on html ""ZOREVIT" – Ваш шлях до здоров'я та пригод! Ваш ID: 3716927 Сайт "ZOREVIT" – Ва…" at bounding box center [372, 0] width 745 height 0
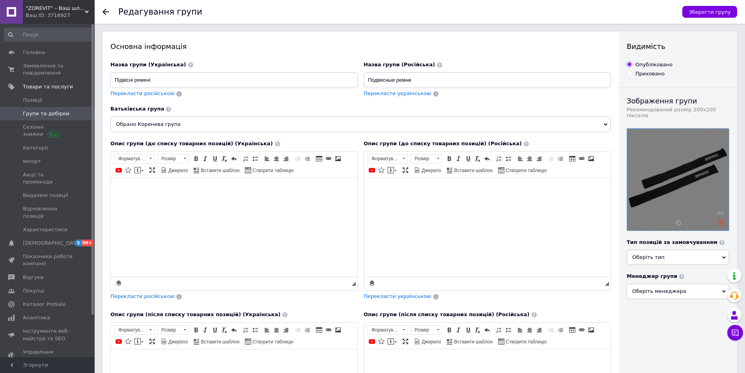
click at [720, 219] on use at bounding box center [721, 222] width 6 height 6
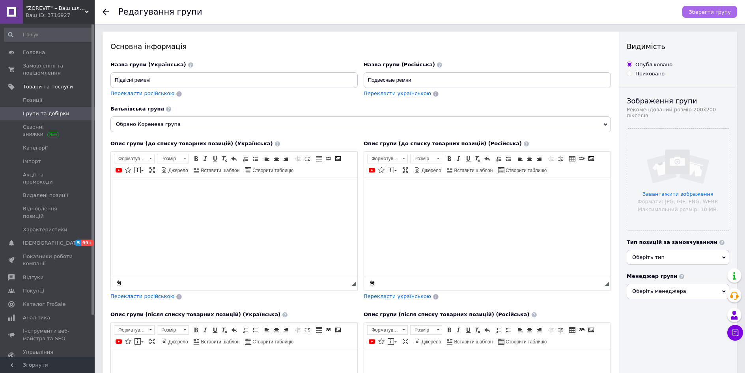
click at [714, 13] on span "Зберегти групу" at bounding box center [710, 12] width 42 height 6
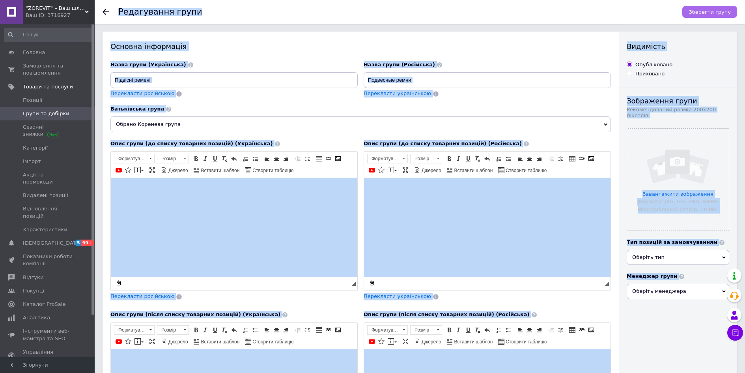
click at [713, 11] on span "Зберегти групу" at bounding box center [710, 12] width 42 height 6
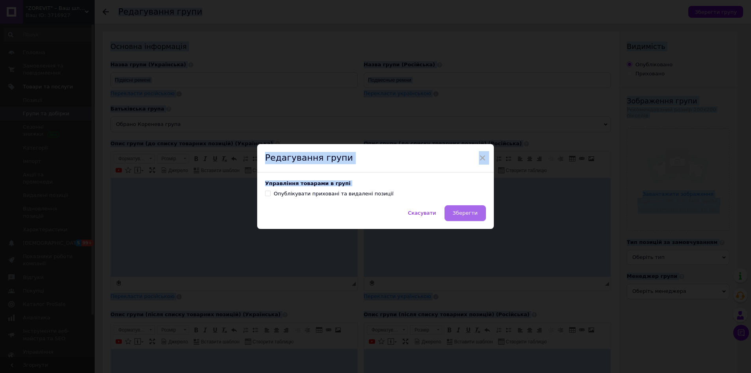
click at [474, 214] on span "Зберегти" at bounding box center [465, 213] width 25 height 6
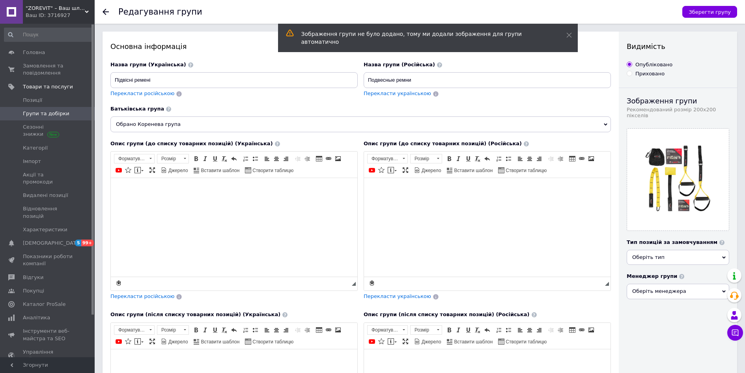
click at [107, 12] on use at bounding box center [106, 12] width 6 height 6
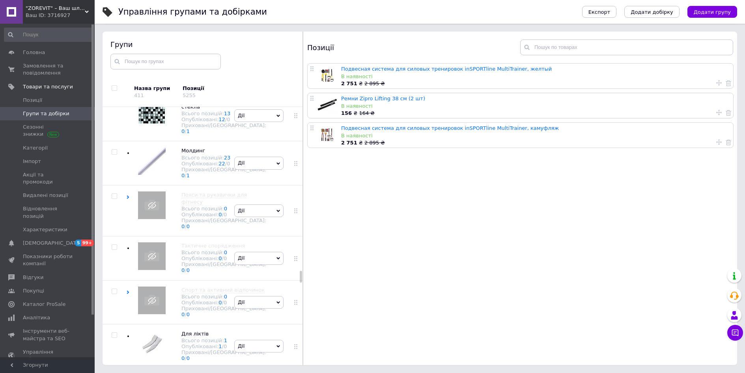
scroll to position [7985, 0]
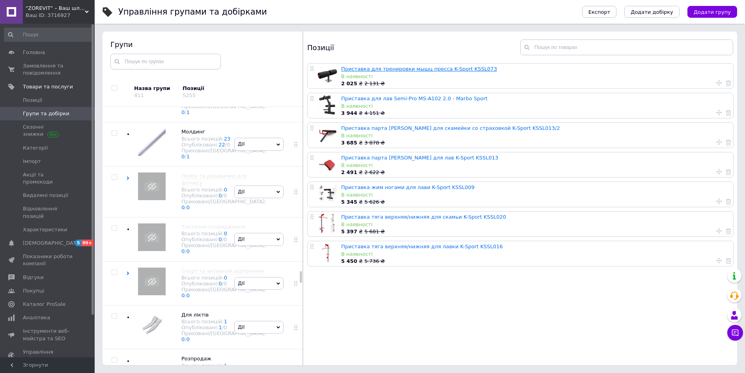
click at [368, 69] on link "Приставка для тренировки мышц пресса K-Sport KSSL073" at bounding box center [419, 69] width 156 height 6
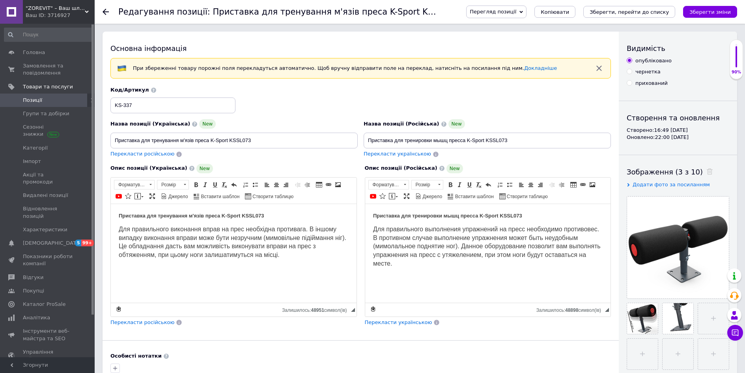
click at [105, 12] on use at bounding box center [106, 12] width 6 height 6
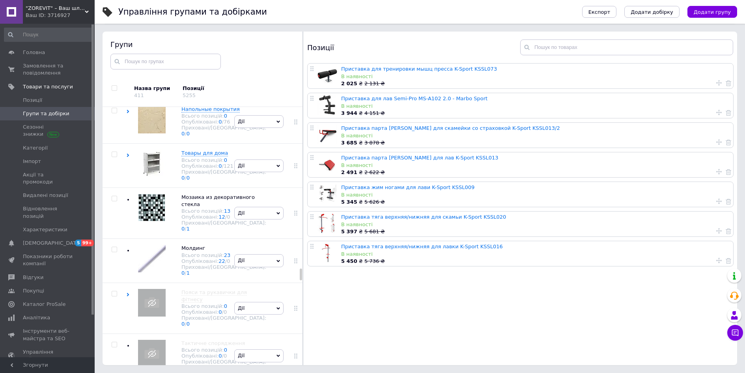
scroll to position [7830, 0]
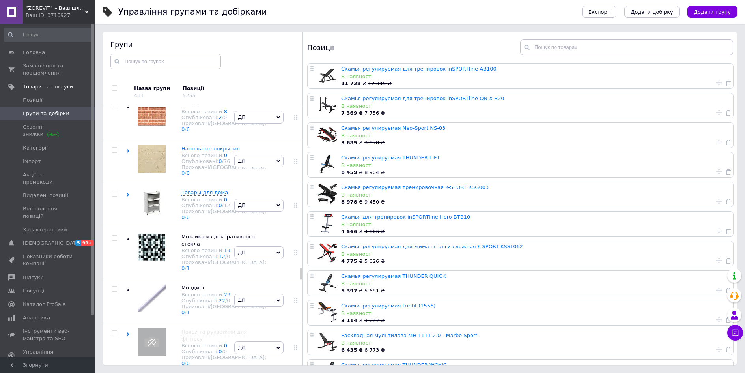
click at [418, 72] on link "Скамья регулируемая для тренировок inSPORTline AB100" at bounding box center [418, 69] width 155 height 6
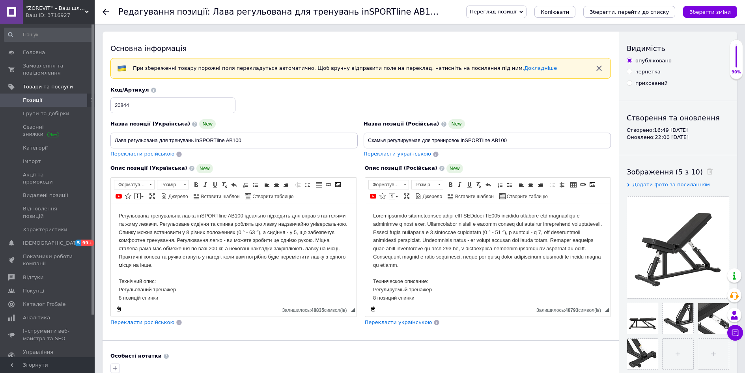
click at [105, 11] on icon at bounding box center [106, 12] width 6 height 6
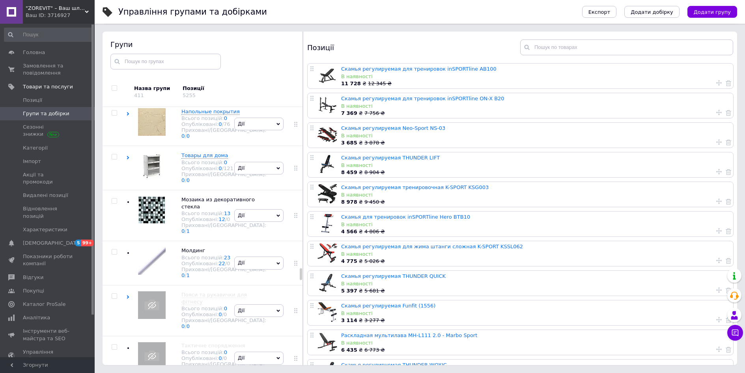
scroll to position [7882, 0]
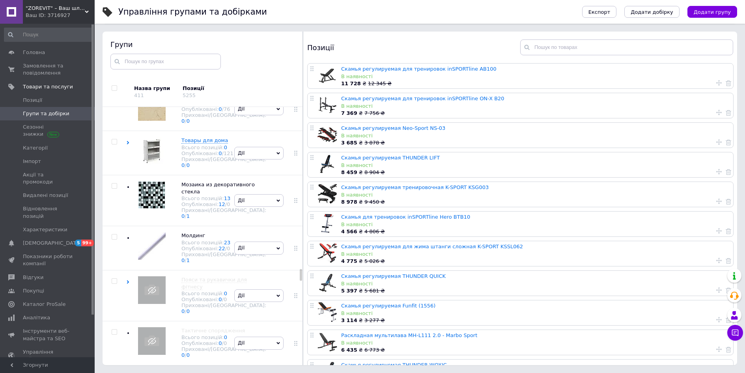
click at [196, 329] on html ""ZOREVIT" – Ваш шлях до здоров'я та пригод! Ваш ID: 3716927 Сайт "ZOREVIT" – Ва…" at bounding box center [372, 163] width 745 height 417
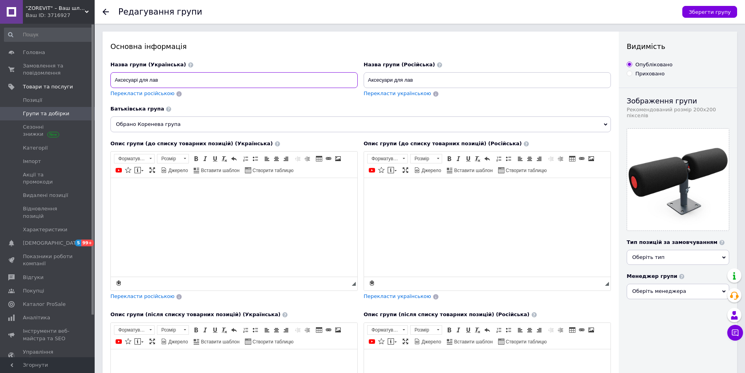
drag, startPoint x: 165, startPoint y: 82, endPoint x: 178, endPoint y: 83, distance: 13.0
click at [178, 83] on input "Аксесуарі для лав" at bounding box center [233, 80] width 247 height 16
type input "Приставки для тренувальних лавок"
type input "Приставки для тренировочных лавок"
click at [720, 13] on span "Зберегти групу" at bounding box center [710, 12] width 42 height 6
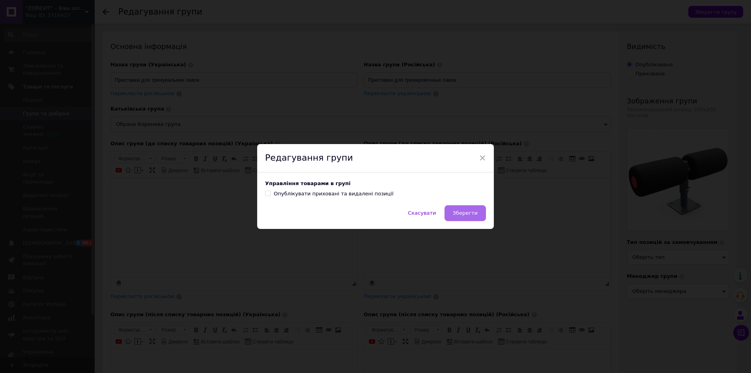
click at [467, 213] on span "Зберегти" at bounding box center [465, 213] width 25 height 6
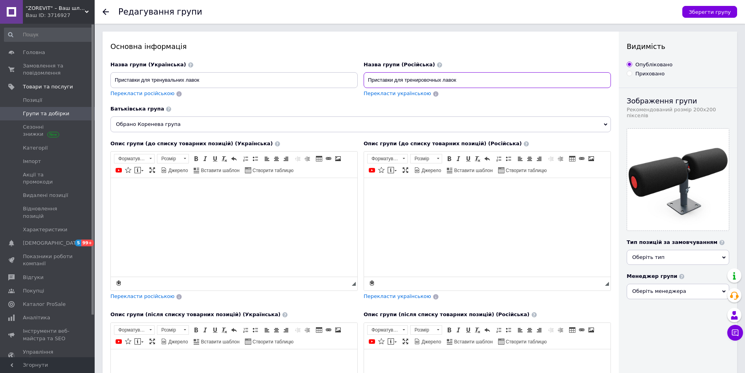
click at [457, 80] on input "Приставки для тренировочных лавок" at bounding box center [487, 80] width 247 height 16
click at [105, 11] on icon at bounding box center [106, 12] width 6 height 6
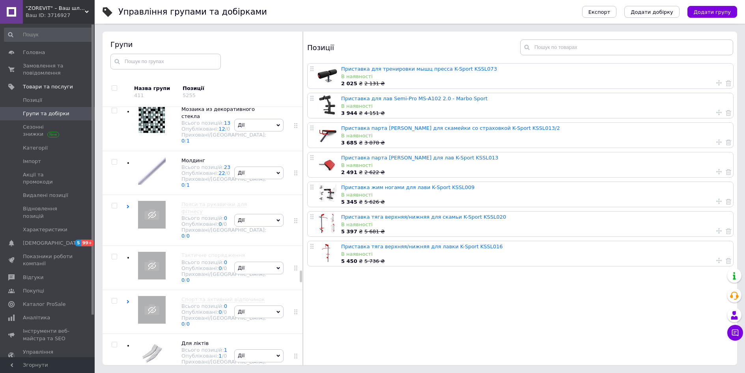
scroll to position [7912, 0]
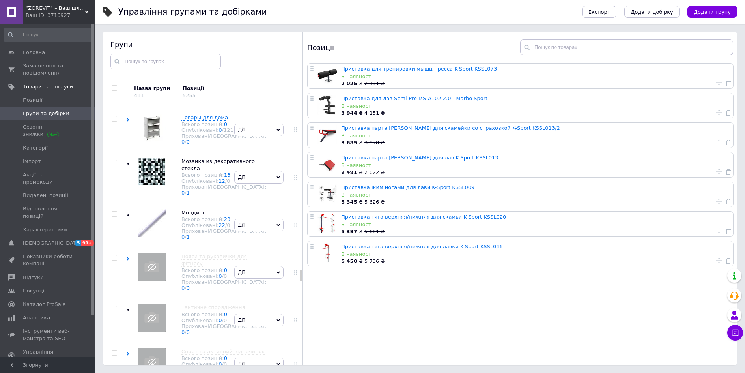
click at [201, 305] on html ""ZOREVIT" – Ваш шлях до здоров'я та пригод! Ваш ID: 3716927 Сайт "ZOREVIT" – Ва…" at bounding box center [372, 163] width 745 height 417
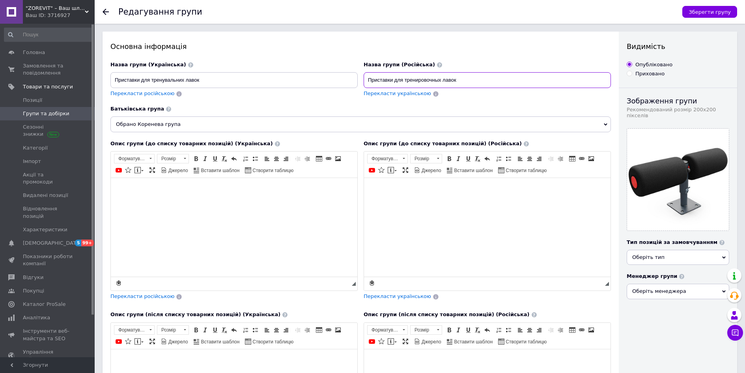
click at [443, 80] on input "Приставки для тренировочных лавок" at bounding box center [487, 80] width 247 height 16
type input "Приставки для тренировочных скамеек"
click at [702, 15] on span "Зберегти групу" at bounding box center [710, 12] width 42 height 6
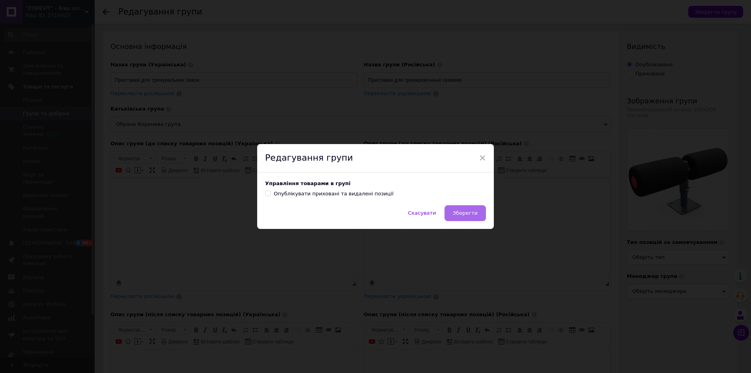
click at [472, 216] on span "Зберегти" at bounding box center [465, 213] width 25 height 6
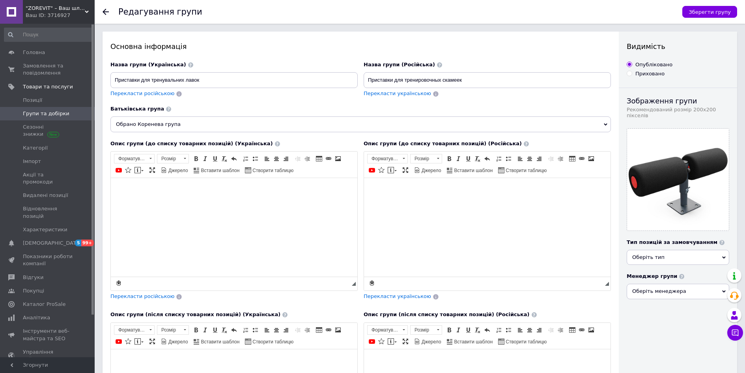
click at [107, 11] on icon at bounding box center [106, 12] width 6 height 6
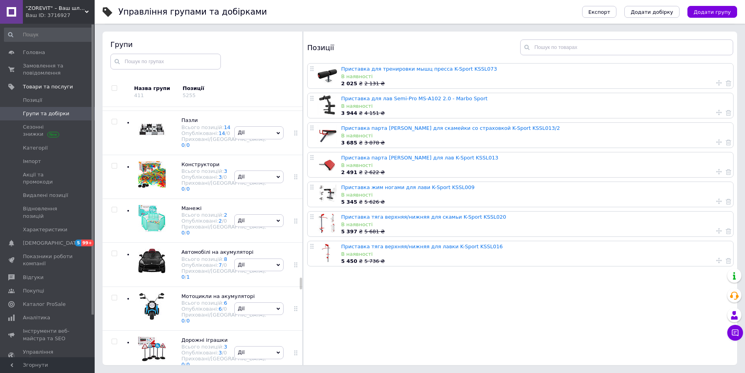
scroll to position [8307, 0]
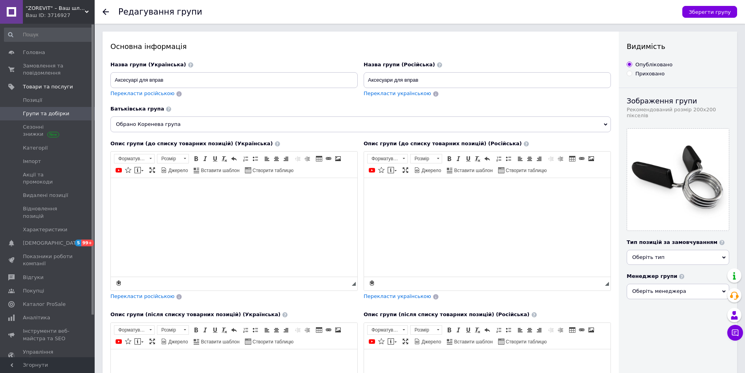
click at [109, 13] on icon at bounding box center [106, 12] width 6 height 6
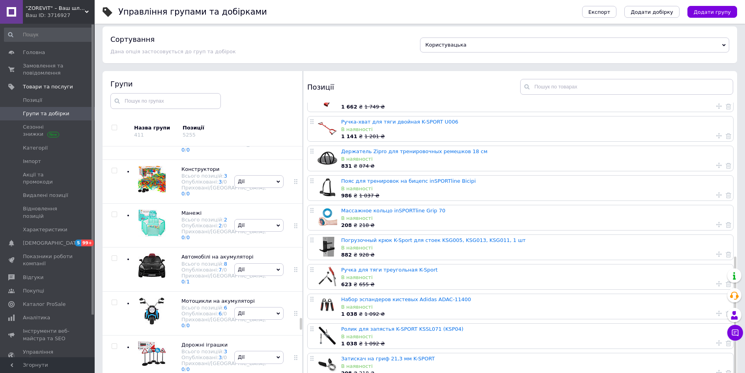
scroll to position [45, 0]
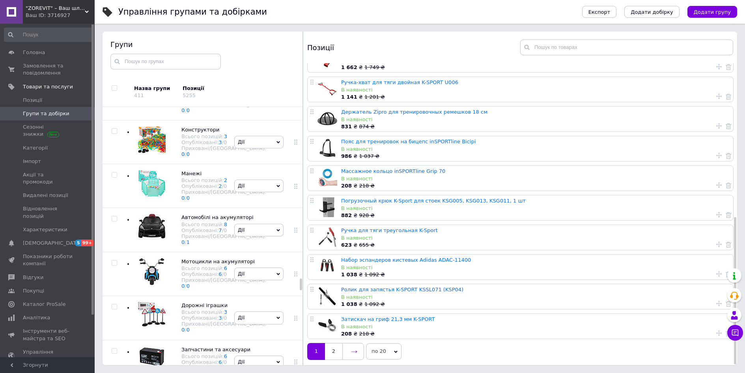
click at [352, 350] on icon at bounding box center [354, 351] width 6 height 6
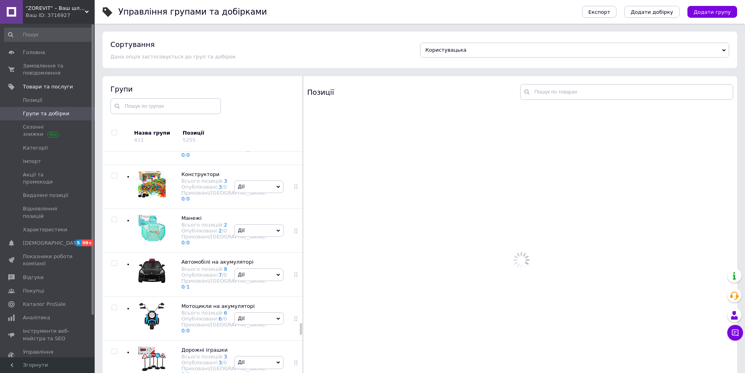
scroll to position [0, 0]
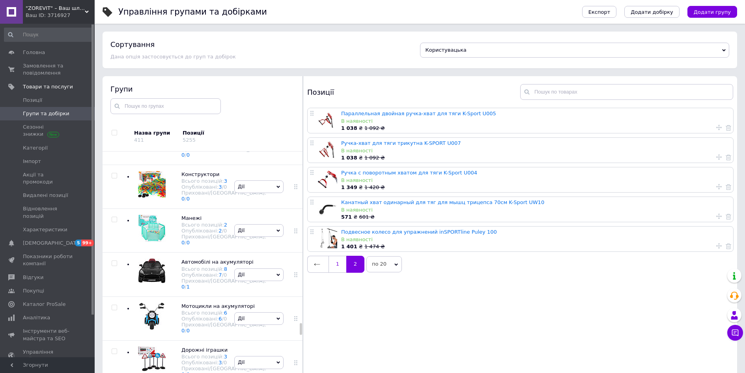
click at [334, 265] on link "1" at bounding box center [338, 264] width 18 height 17
click at [346, 265] on link "2" at bounding box center [355, 264] width 18 height 17
click at [334, 265] on link "1" at bounding box center [338, 264] width 18 height 17
click at [346, 265] on link "2" at bounding box center [355, 264] width 18 height 17
click at [334, 265] on link "1" at bounding box center [338, 264] width 18 height 17
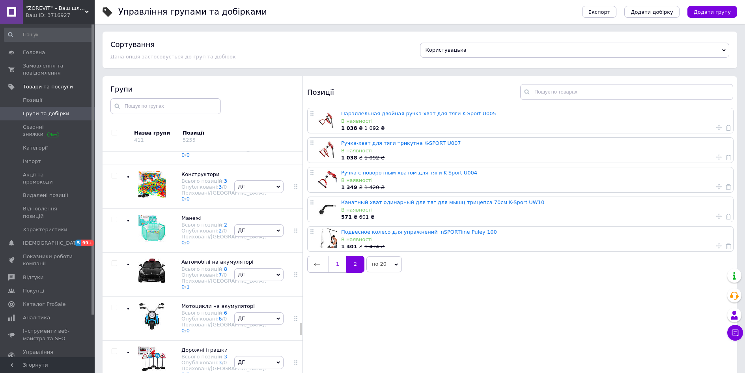
click at [346, 265] on link "2" at bounding box center [355, 264] width 18 height 17
click at [334, 265] on link "1" at bounding box center [338, 264] width 18 height 17
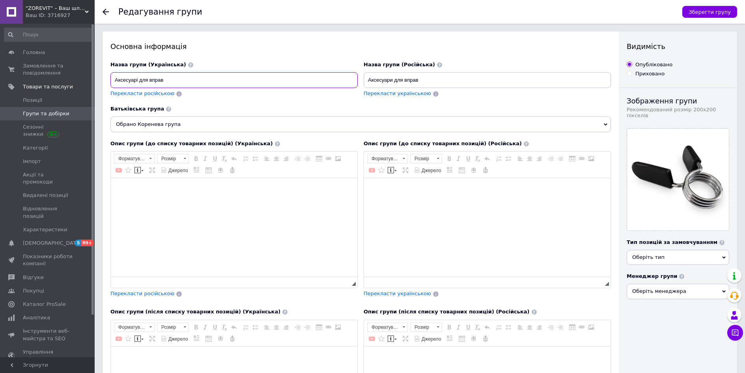
click at [172, 78] on input "Аксесуарі для вправ" at bounding box center [233, 80] width 247 height 16
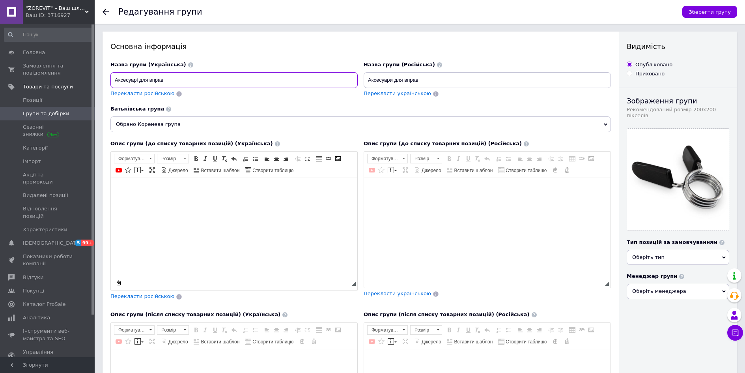
drag, startPoint x: 172, startPoint y: 78, endPoint x: 115, endPoint y: 76, distance: 56.5
click at [117, 76] on input "Аксесуарі для вправ" at bounding box center [233, 80] width 247 height 16
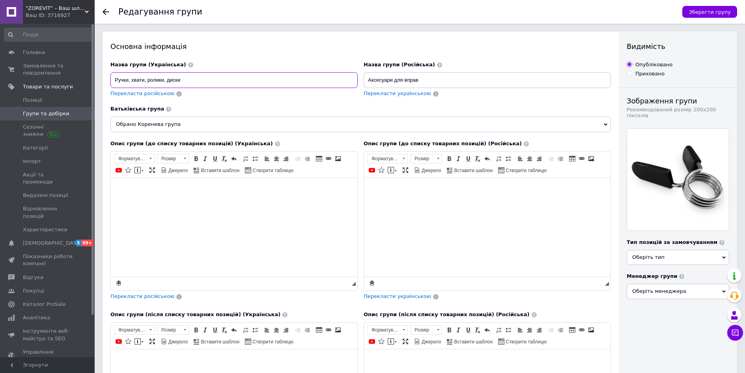
type input "Ручки, хвати, ролики, диски"
drag, startPoint x: 367, startPoint y: 79, endPoint x: 461, endPoint y: 78, distance: 93.5
click at [461, 78] on input "Аксесуари для вправ" at bounding box center [487, 80] width 247 height 16
type input "Ручки, хваты, ролики, диски"
click at [717, 11] on span "Зберегти групу" at bounding box center [710, 12] width 42 height 6
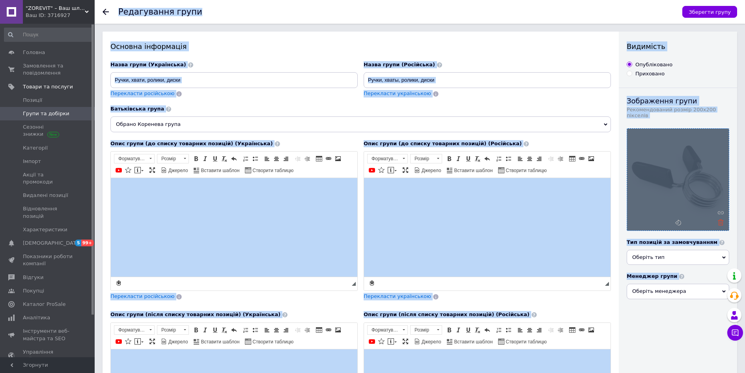
click at [721, 219] on icon at bounding box center [721, 222] width 6 height 6
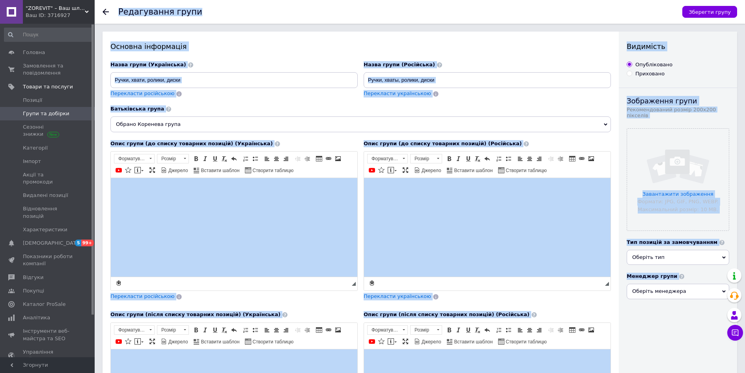
click at [709, 4] on div "Зберегти групу" at bounding box center [706, 12] width 63 height 24
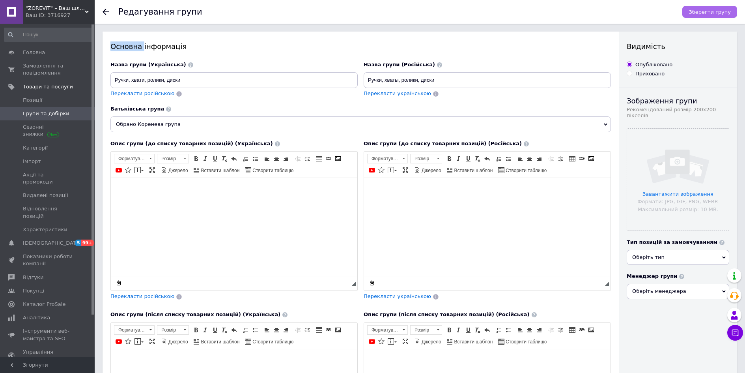
click at [708, 12] on span "Зберегти групу" at bounding box center [710, 12] width 42 height 6
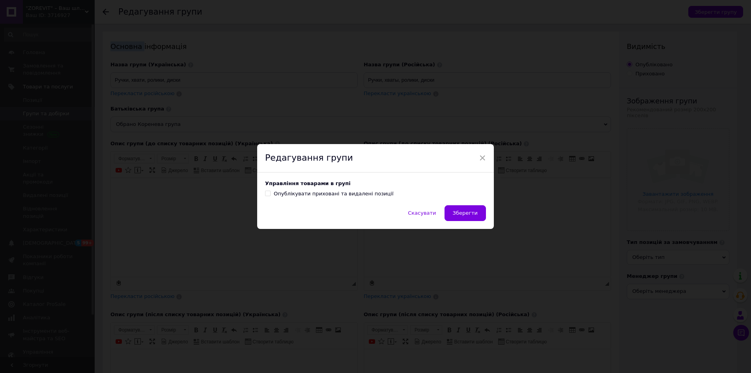
click at [477, 216] on button "Зберегти" at bounding box center [465, 213] width 41 height 16
click at [472, 216] on div "Скасувати Зберегти" at bounding box center [375, 217] width 237 height 24
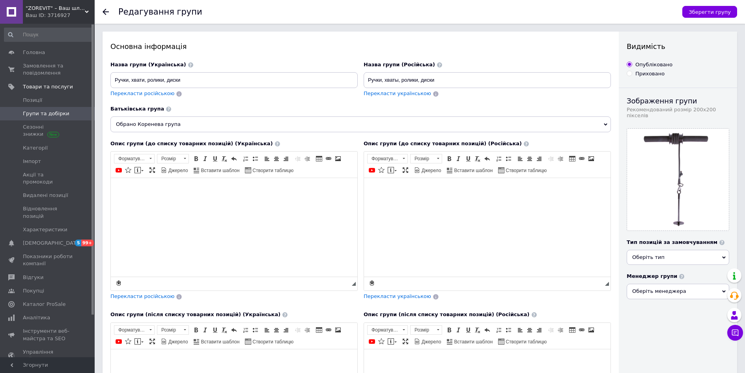
click at [105, 10] on use at bounding box center [106, 12] width 6 height 6
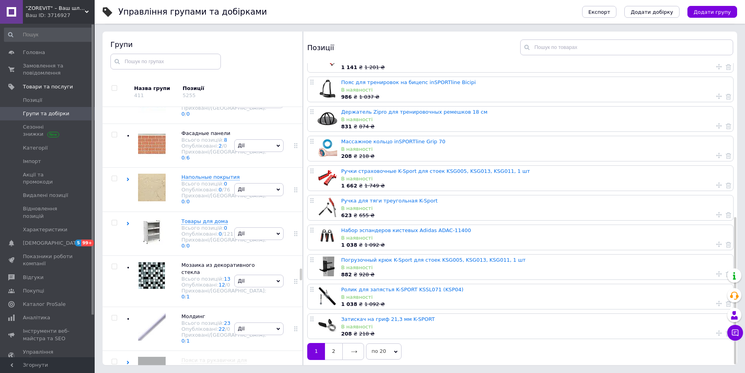
scroll to position [7801, 0]
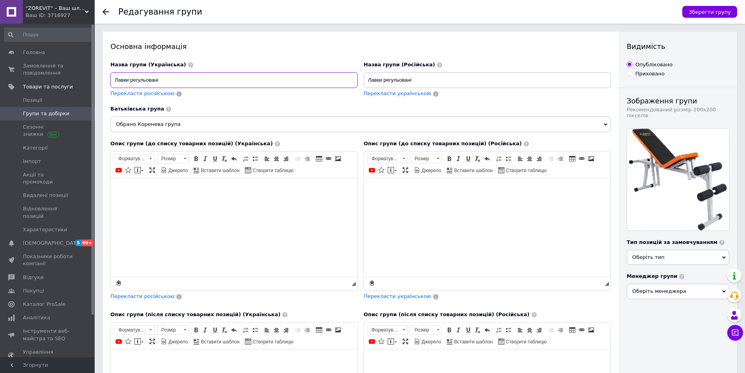
click at [131, 80] on input "Лавки регульовані" at bounding box center [233, 80] width 247 height 16
click at [173, 83] on input "Лавки регульовані" at bounding box center [233, 80] width 247 height 16
click at [130, 80] on input "Лавки регульовані" at bounding box center [233, 80] width 247 height 16
type input "Лавки для тренувань регульовані"
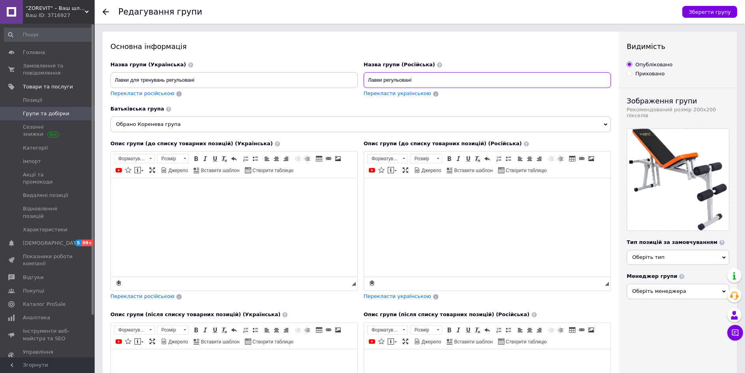
drag, startPoint x: 417, startPoint y: 81, endPoint x: 365, endPoint y: 77, distance: 51.9
click at [365, 77] on input "Лавки регульовані" at bounding box center [487, 80] width 247 height 16
type input "Скамьи для тренировок регулируемые"
click at [719, 15] on span "Зберегти групу" at bounding box center [710, 12] width 42 height 6
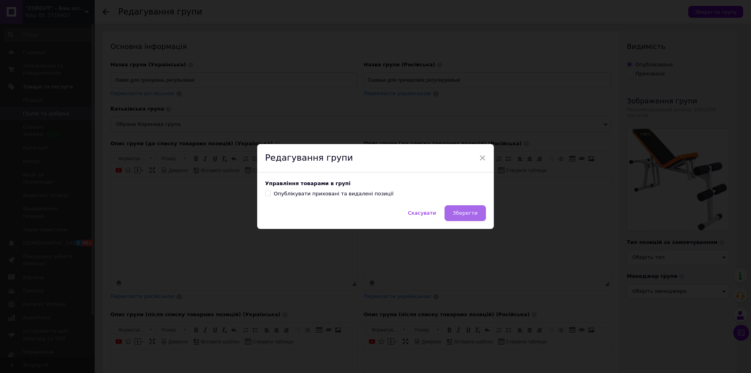
click at [462, 216] on span "Зберегти" at bounding box center [465, 213] width 25 height 6
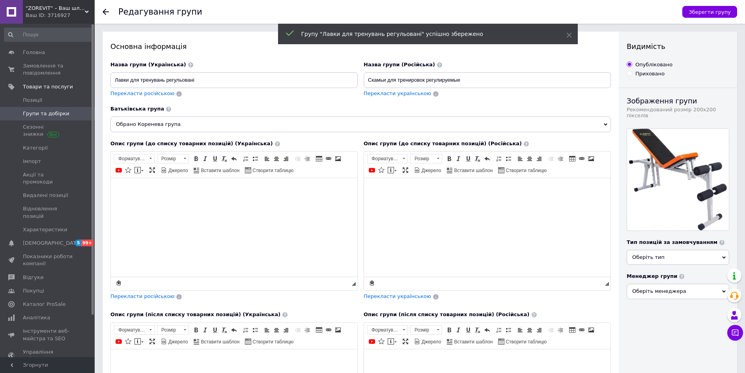
click at [106, 11] on icon at bounding box center [106, 12] width 6 height 6
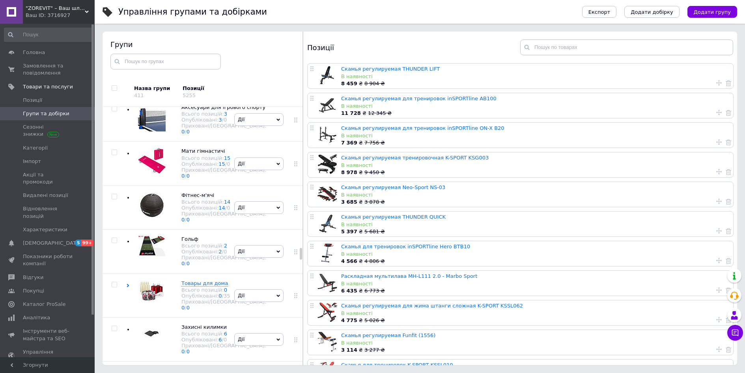
scroll to position [6859, 0]
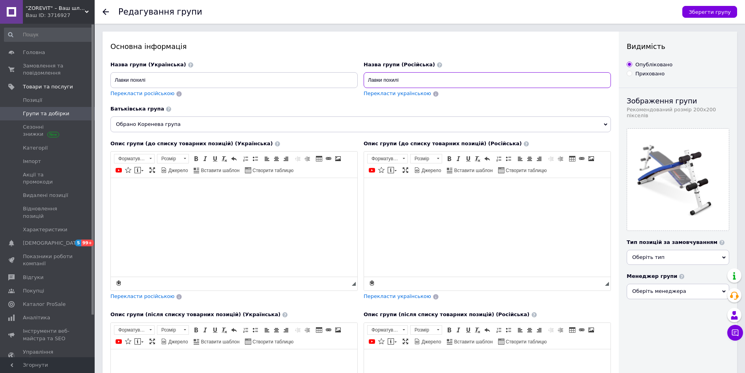
drag, startPoint x: 406, startPoint y: 82, endPoint x: 362, endPoint y: 80, distance: 43.5
click at [362, 80] on div "Назва групи (Російська) Лавки похилі Перекласти українською" at bounding box center [487, 83] width 253 height 50
click at [144, 94] on span "Перекласти російською" at bounding box center [142, 93] width 64 height 6
click at [381, 80] on input "Лавки наклонные" at bounding box center [487, 80] width 247 height 16
type input "Скамьи наклонные"
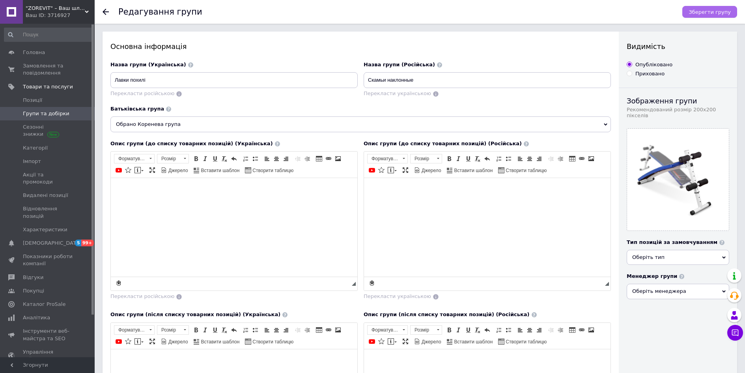
click at [711, 14] on span "Зберегти групу" at bounding box center [710, 12] width 42 height 6
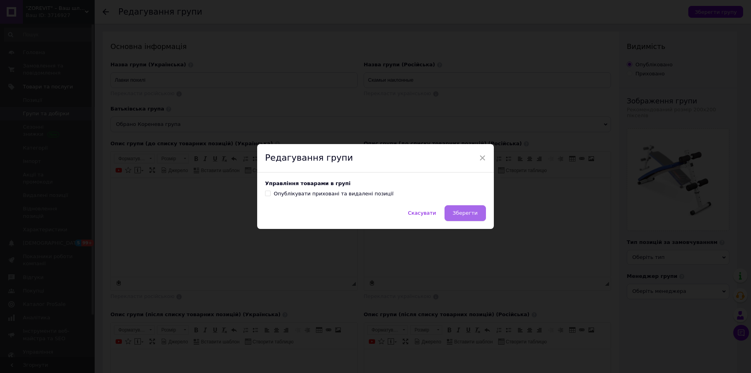
click at [472, 211] on span "Зберегти" at bounding box center [465, 213] width 25 height 6
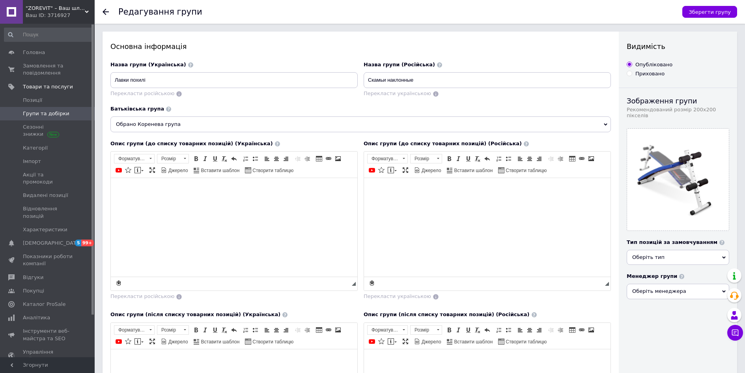
click at [103, 11] on icon at bounding box center [106, 12] width 6 height 6
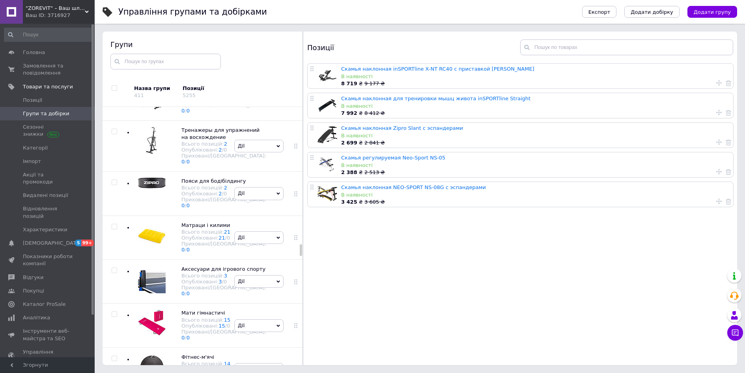
scroll to position [6881, 0]
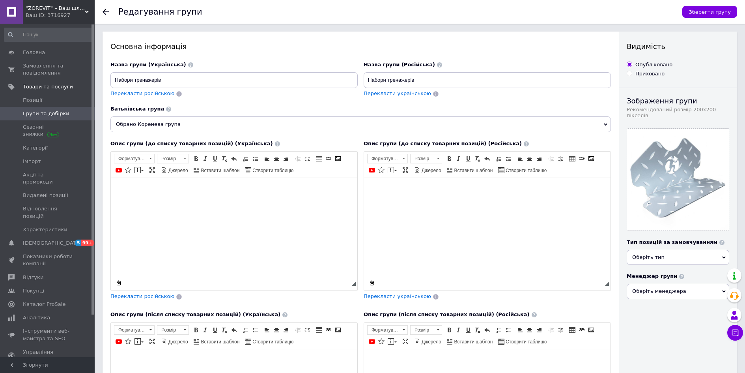
click at [106, 13] on icon at bounding box center [106, 12] width 6 height 6
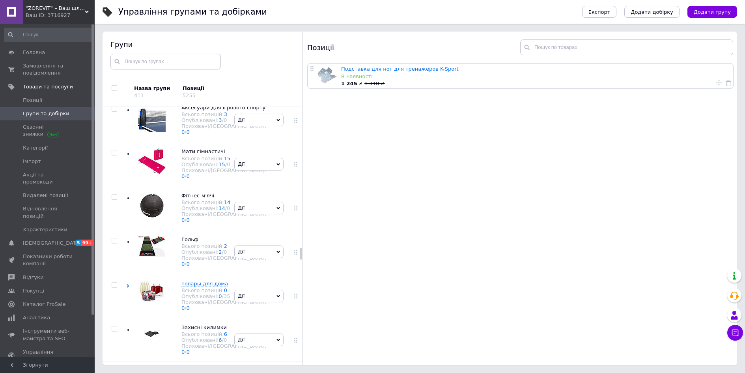
scroll to position [6860, 0]
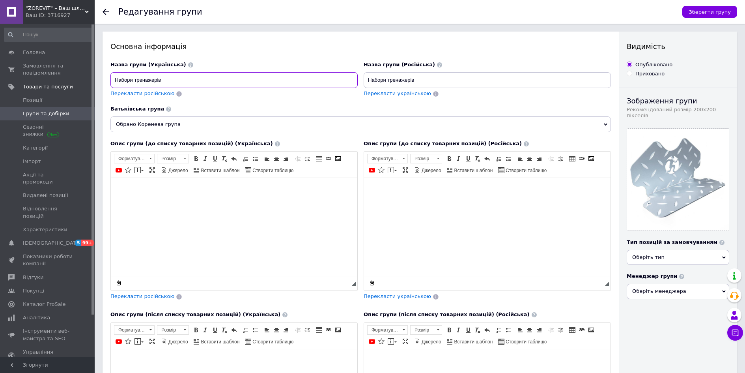
drag, startPoint x: 160, startPoint y: 81, endPoint x: 108, endPoint y: 80, distance: 52.1
click at [108, 80] on div "Назва групи (Українська) Набори тренажерів Перекласти російською" at bounding box center [234, 83] width 253 height 50
type input "Підставки для ніг для тренажерів"
type input "Подставки для ног для тренажеров"
click at [702, 13] on span "Зберегти групу" at bounding box center [710, 12] width 42 height 6
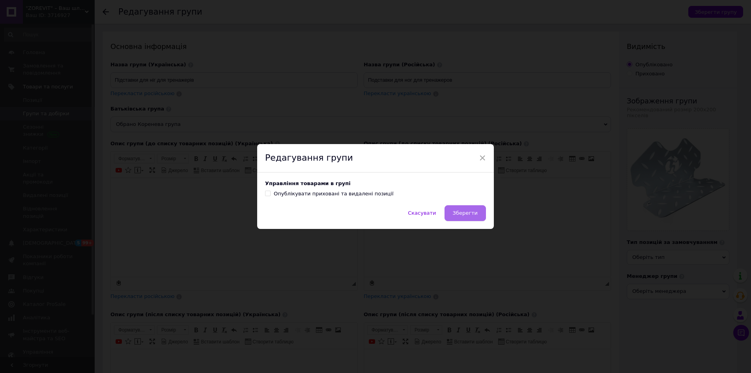
click at [464, 214] on span "Зберегти" at bounding box center [465, 213] width 25 height 6
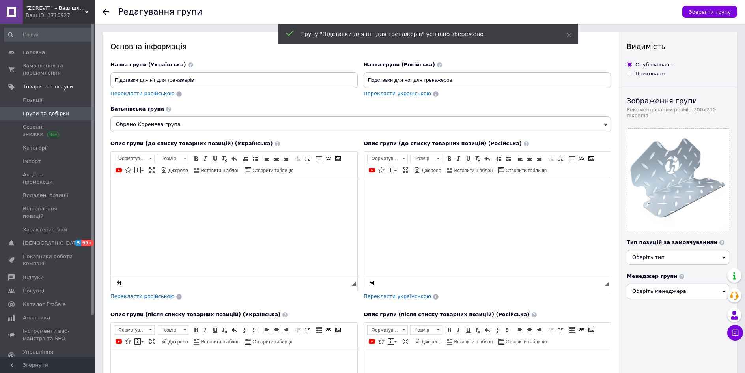
click at [107, 10] on icon at bounding box center [106, 12] width 6 height 6
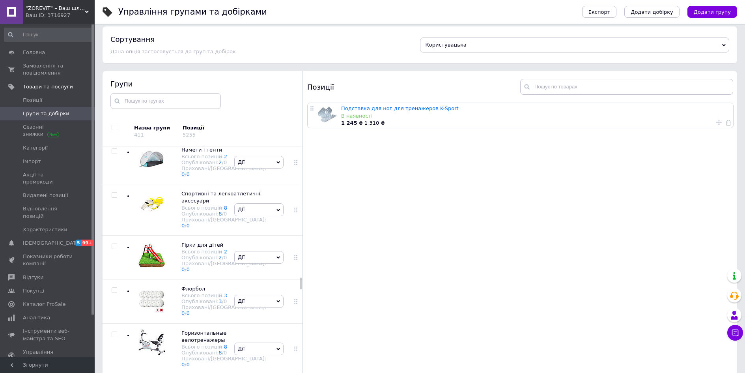
scroll to position [6430, 0]
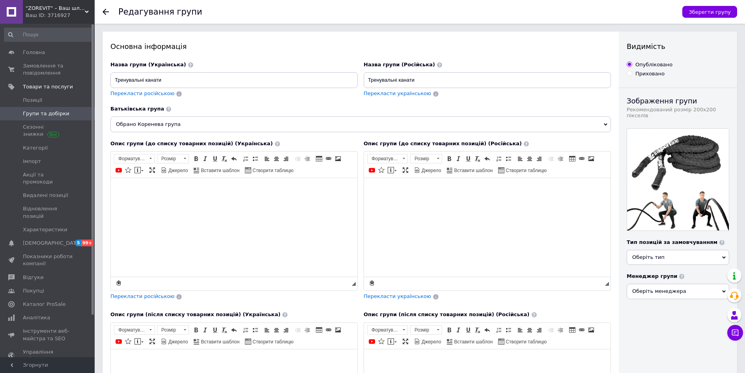
click at [151, 94] on span "Перекласти російською" at bounding box center [142, 93] width 64 height 6
type input "Тренировочные канаты"
click at [702, 13] on span "Зберегти групу" at bounding box center [710, 12] width 42 height 6
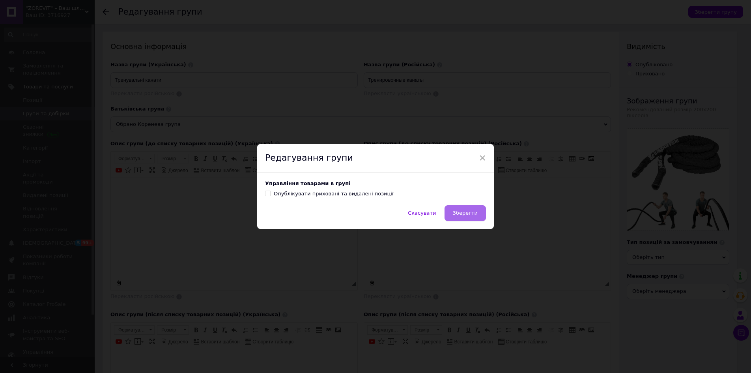
click at [472, 215] on span "Зберегти" at bounding box center [465, 213] width 25 height 6
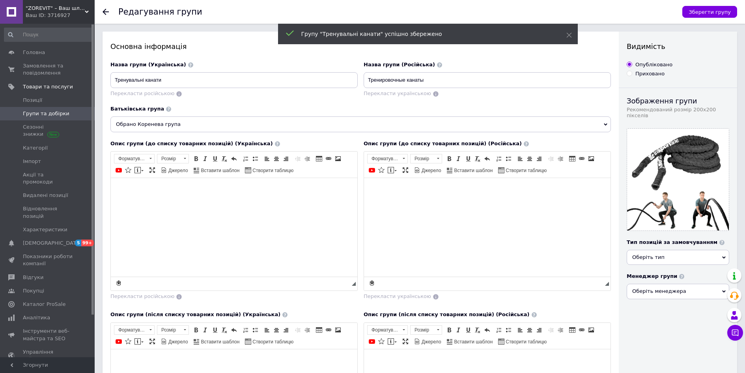
click at [105, 11] on icon at bounding box center [106, 12] width 6 height 6
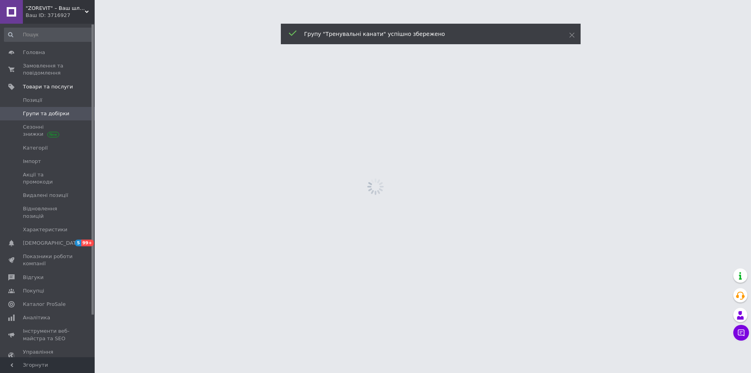
click at [105, 0] on html ""ZOREVIT" – Ваш шлях до здоров'я та пригод! Ваш ID: 3716927 Сайт "ZOREVIT" – Ва…" at bounding box center [375, 0] width 751 height 0
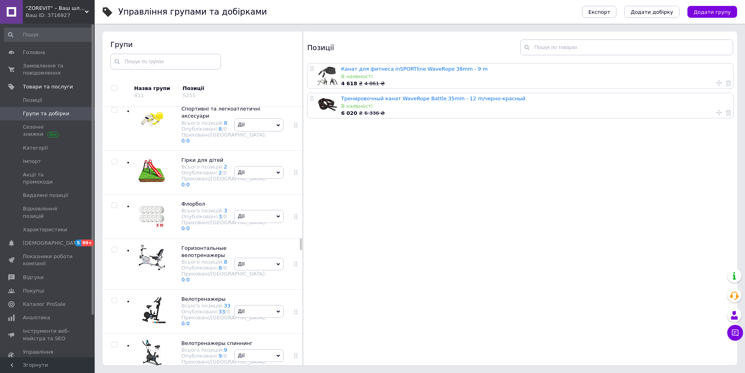
scroll to position [6437, 0]
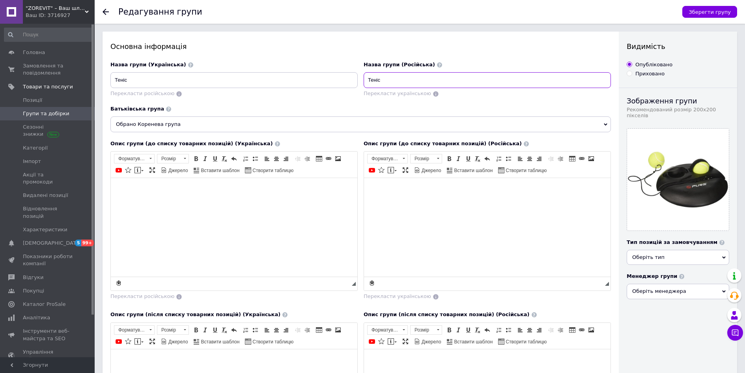
drag, startPoint x: 382, startPoint y: 81, endPoint x: 374, endPoint y: 79, distance: 8.0
click at [374, 79] on input "Теніс" at bounding box center [487, 80] width 247 height 16
type input "Тенис"
click at [714, 15] on span "Зберегти групу" at bounding box center [710, 12] width 42 height 6
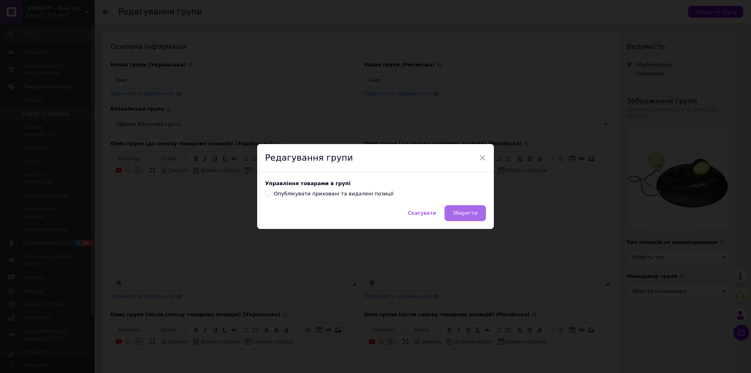
click at [454, 213] on button "Зберегти" at bounding box center [465, 213] width 41 height 16
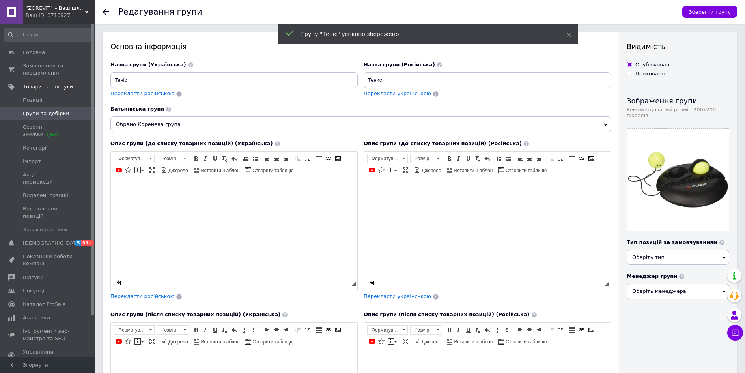
click at [106, 11] on use at bounding box center [106, 12] width 6 height 6
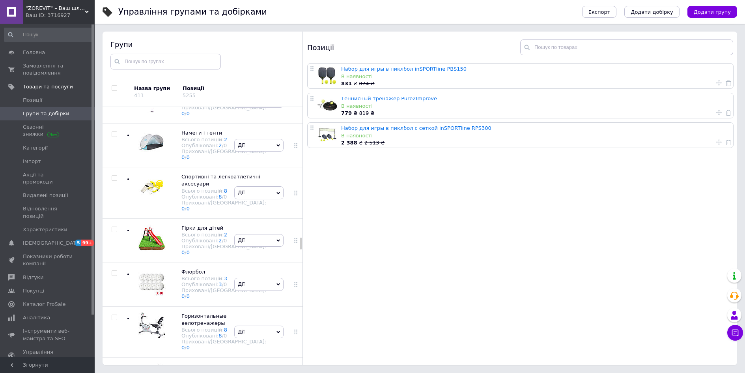
scroll to position [6380, 0]
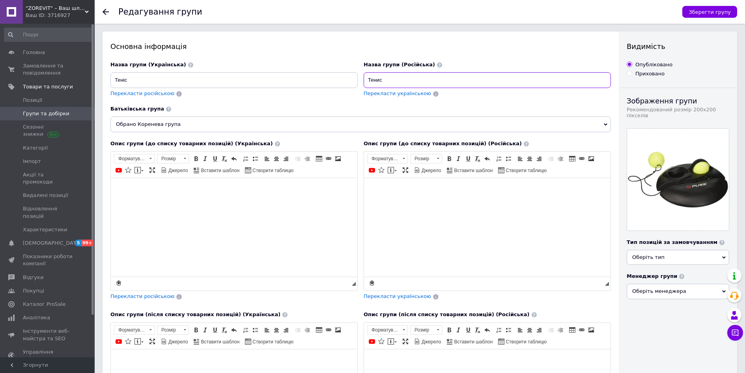
click at [376, 79] on input "Тенис" at bounding box center [487, 80] width 247 height 16
type input "Теннис"
click at [713, 11] on span "Зберегти групу" at bounding box center [710, 12] width 42 height 6
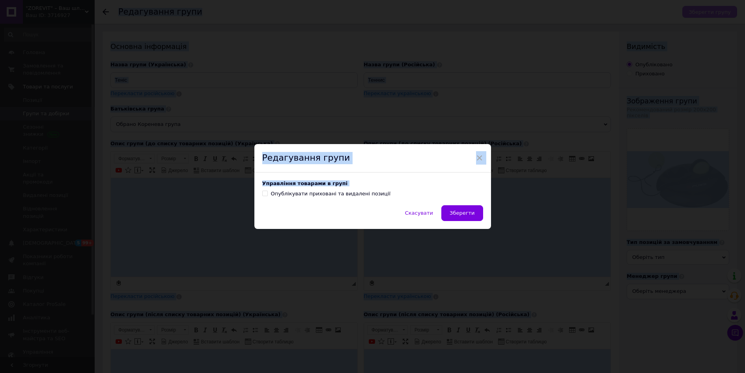
click at [713, 11] on div "× Редагування групи Управління товарами в групі Опублікувати приховані та видал…" at bounding box center [372, 186] width 745 height 373
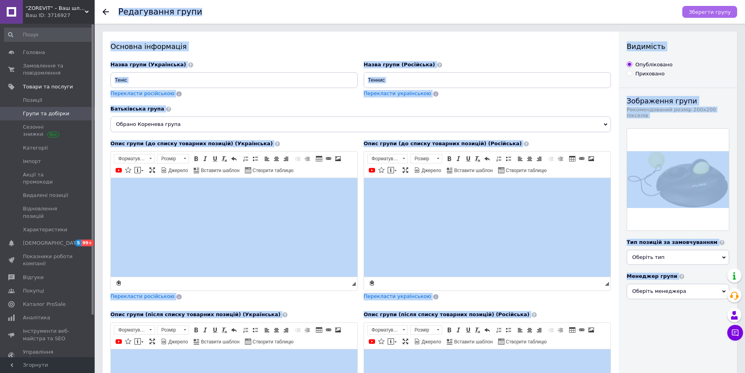
click at [715, 14] on span "Зберегти групу" at bounding box center [710, 12] width 42 height 6
click at [715, 13] on span "Зберегти групу" at bounding box center [710, 12] width 42 height 6
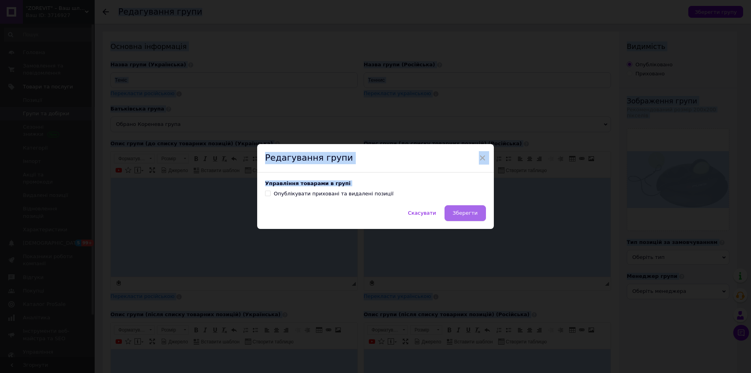
click at [472, 213] on span "Зберегти" at bounding box center [465, 213] width 25 height 6
click at [472, 213] on div "Скасувати Зберегти" at bounding box center [375, 217] width 237 height 24
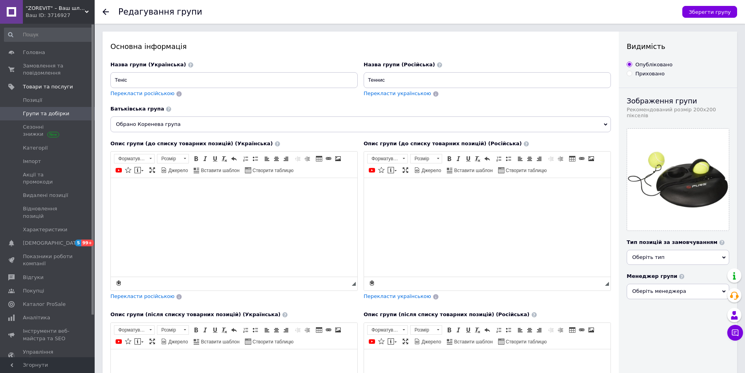
click at [105, 11] on icon at bounding box center [106, 12] width 6 height 6
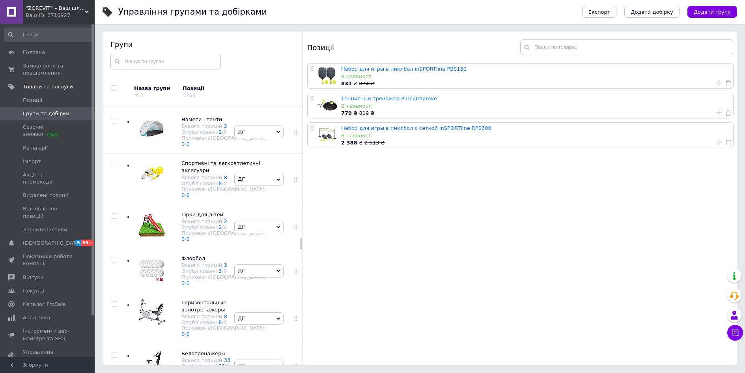
scroll to position [6340, 0]
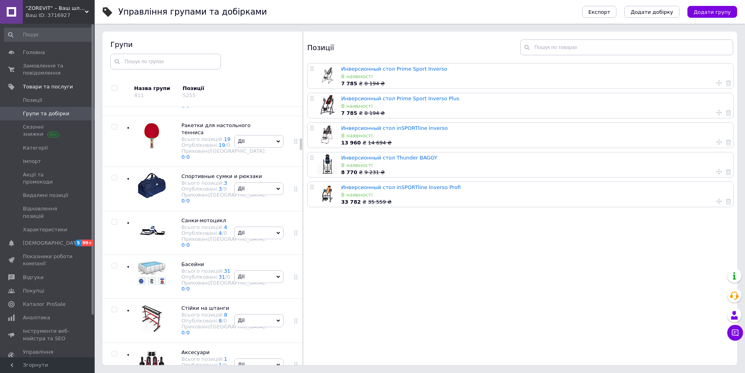
scroll to position [1499, 0]
